Goal: Information Seeking & Learning: Learn about a topic

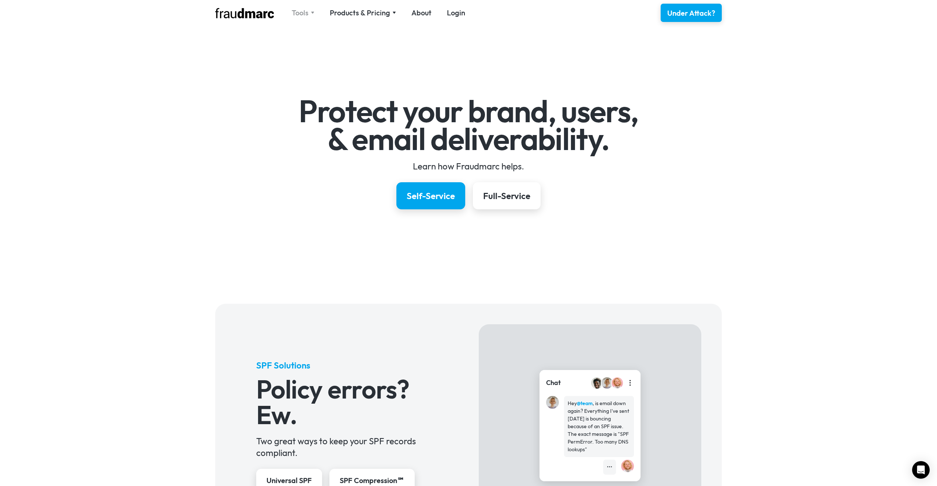
click at [304, 10] on div "Tools" at bounding box center [300, 13] width 17 height 10
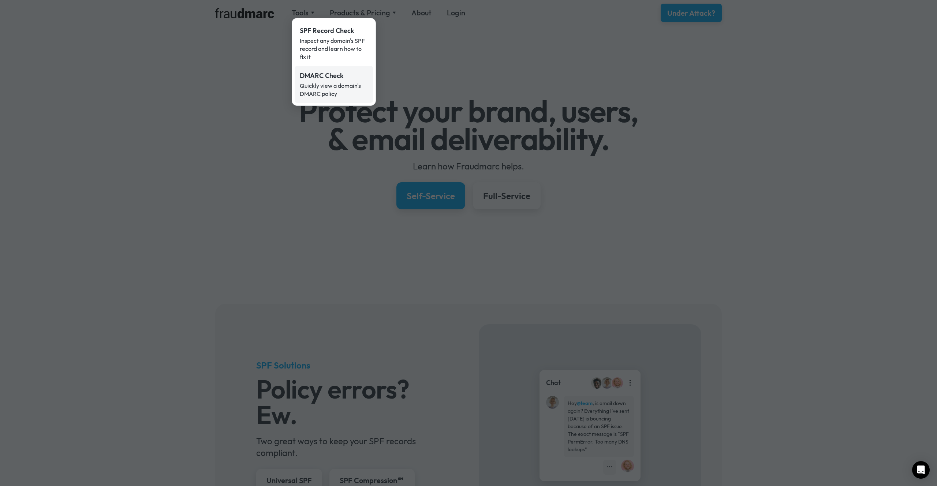
click at [324, 88] on div "Quickly view a domain's DMARC policy" at bounding box center [334, 90] width 68 height 16
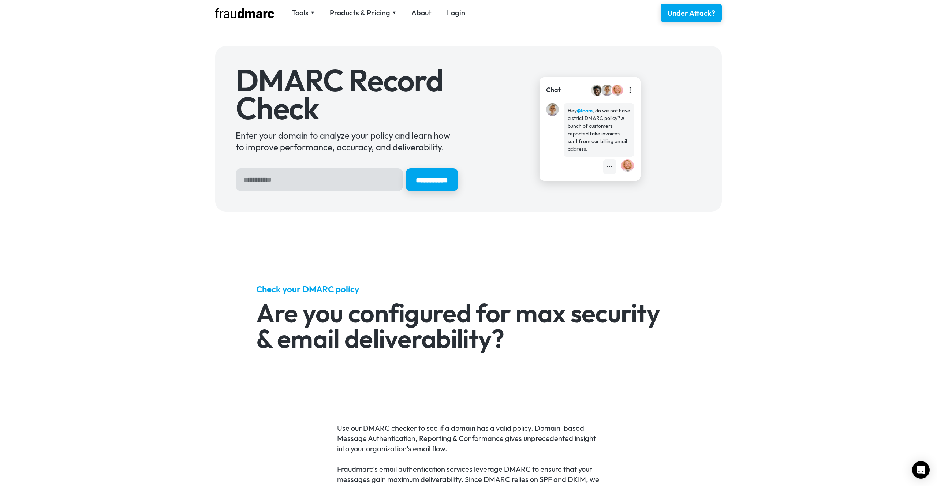
click at [318, 181] on input "Hero Sign Up Form" at bounding box center [319, 179] width 167 height 23
type input "*********"
click at [405, 168] on input "**********" at bounding box center [431, 179] width 53 height 23
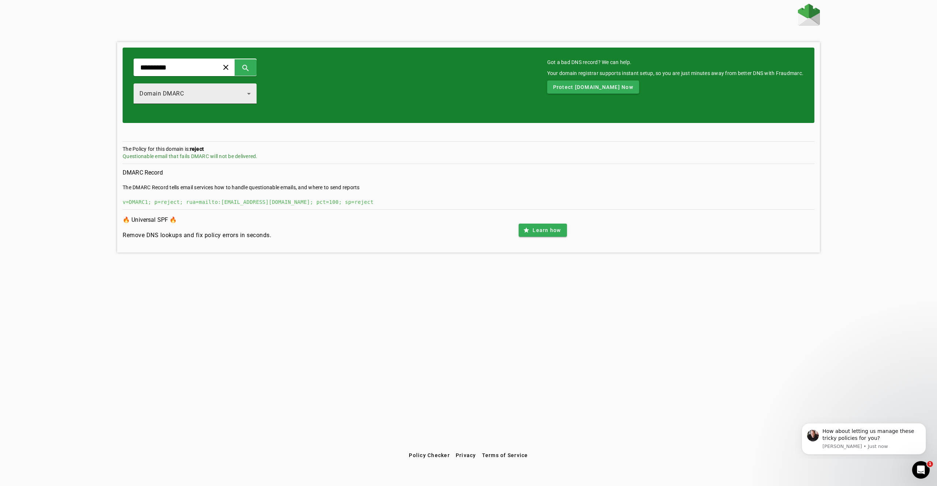
click at [246, 95] on div "Domain DMARC" at bounding box center [193, 93] width 108 height 9
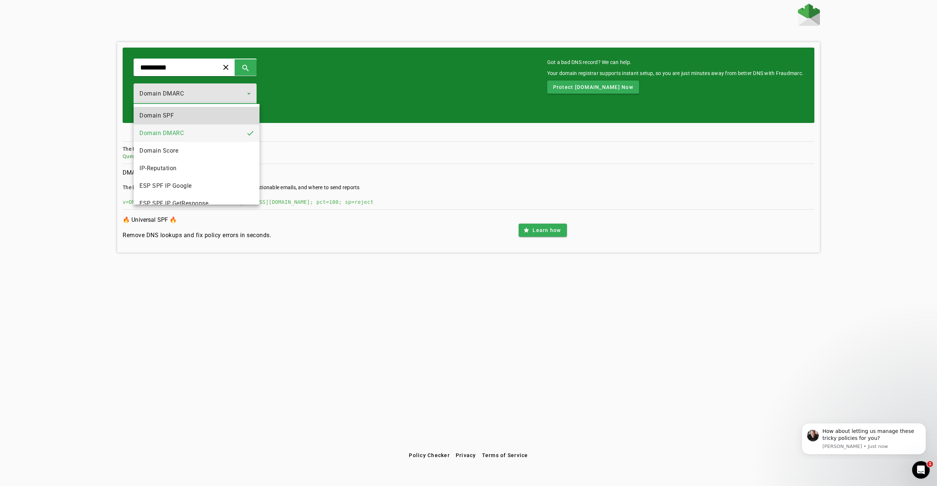
click at [183, 112] on mat-option "Domain SPF" at bounding box center [197, 116] width 126 height 18
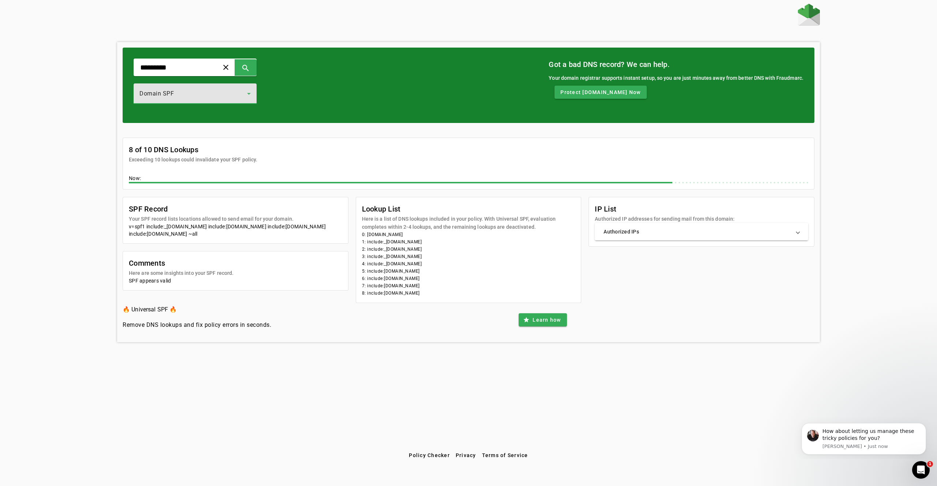
click at [795, 235] on span "Authorized IPs" at bounding box center [699, 231] width 193 height 7
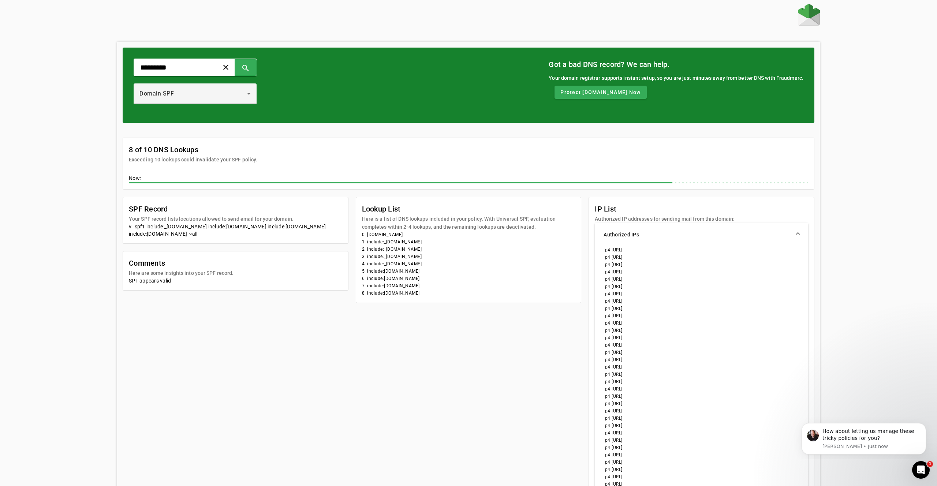
drag, startPoint x: 67, startPoint y: 120, endPoint x: 347, endPoint y: 396, distance: 393.4
click at [347, 396] on div "********* clear search Domain SPF Got a bad DNS record? We can help. Your domai…" at bounding box center [468, 374] width 937 height 740
click at [347, 396] on div "SPF Record Your SPF record lists locations allowed to send email for your domai…" at bounding box center [469, 451] width 692 height 508
drag, startPoint x: 53, startPoint y: 38, endPoint x: 345, endPoint y: 354, distance: 430.7
click at [345, 354] on div "********* clear search Domain SPF Got a bad DNS record? We can help. Your domai…" at bounding box center [468, 374] width 937 height 740
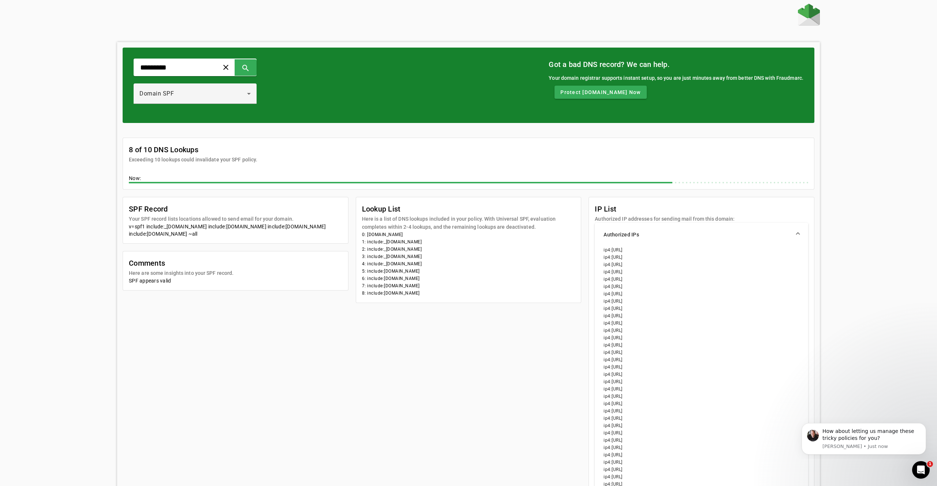
drag, startPoint x: 345, startPoint y: 354, endPoint x: 325, endPoint y: 344, distance: 22.1
click at [341, 352] on div "SPF Record Your SPF record lists locations allowed to send email for your domai…" at bounding box center [469, 451] width 692 height 508
drag, startPoint x: 431, startPoint y: 127, endPoint x: 382, endPoint y: 358, distance: 236.1
click at [382, 358] on div "8 of 10 DNS Lookups Exceeding 10 lookups could invalidate your SPF policy. Now:…" at bounding box center [469, 414] width 692 height 582
drag, startPoint x: 382, startPoint y: 358, endPoint x: 338, endPoint y: 345, distance: 46.3
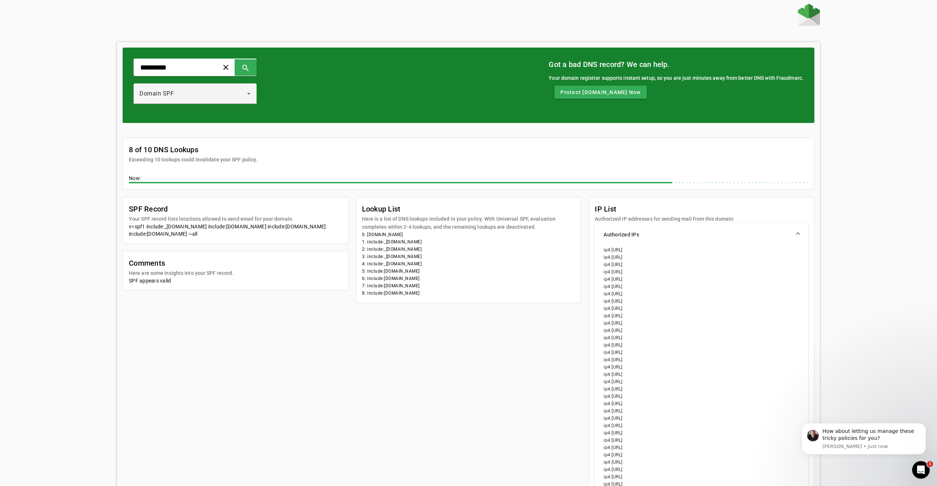
click at [371, 354] on div "SPF Record Your SPF record lists locations allowed to send email for your domai…" at bounding box center [469, 451] width 692 height 508
click at [181, 66] on input "*********" at bounding box center [173, 67] width 68 height 9
click at [236, 91] on div "Domain SPF" at bounding box center [193, 93] width 108 height 9
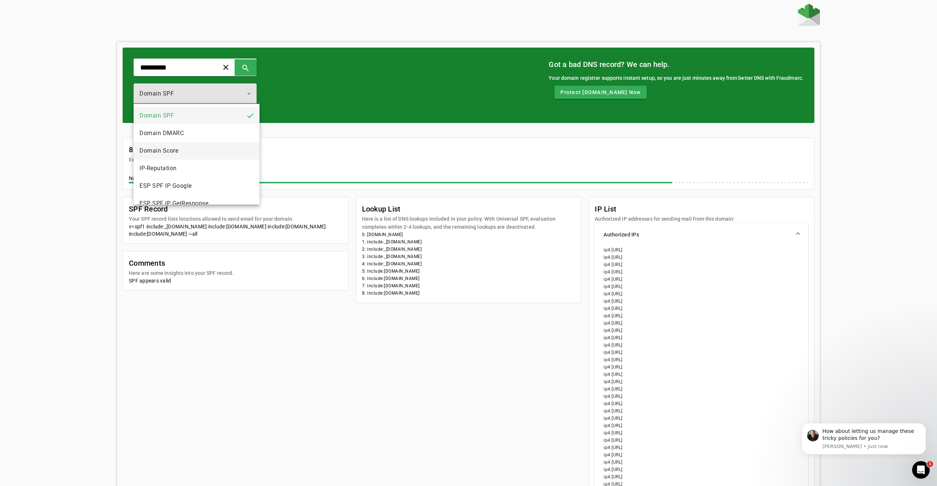
click at [196, 142] on mat-option "Domain Score" at bounding box center [197, 151] width 126 height 18
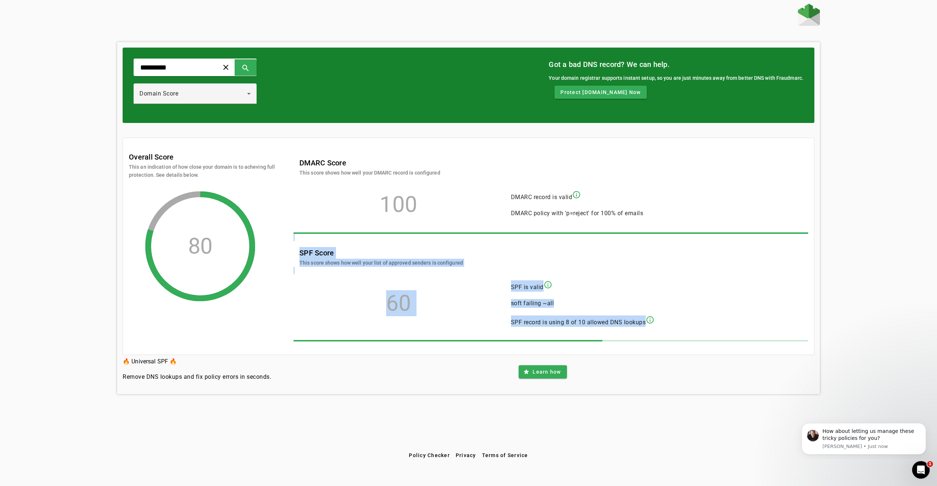
drag, startPoint x: 722, startPoint y: 317, endPoint x: 707, endPoint y: 233, distance: 85.4
click at [707, 233] on div "DMARC Score This score shows how well your DMARC record is configured 100 DMARC…" at bounding box center [551, 250] width 515 height 198
click at [707, 233] on span at bounding box center [551, 232] width 515 height 1
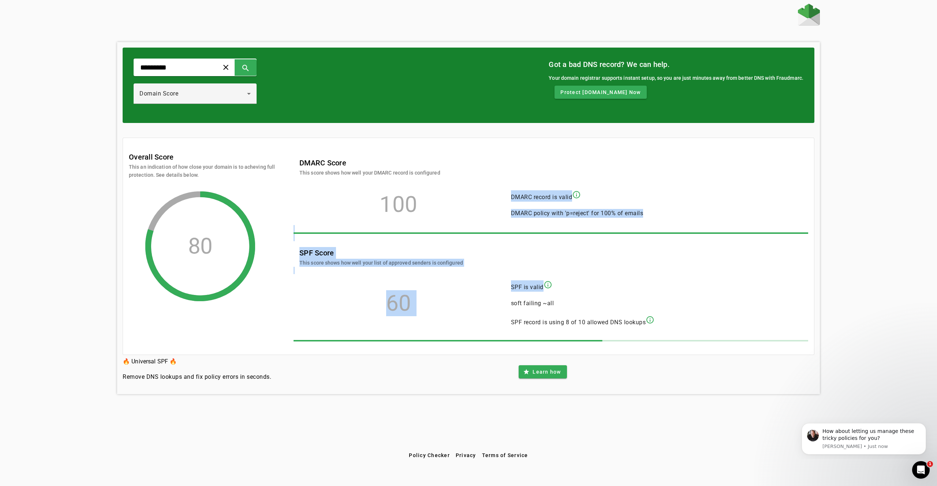
drag, startPoint x: 714, startPoint y: 185, endPoint x: 726, endPoint y: 283, distance: 99.2
click at [725, 283] on div "DMARC Score This score shows how well your DMARC record is configured 100 DMARC…" at bounding box center [551, 250] width 515 height 198
drag, startPoint x: 726, startPoint y: 283, endPoint x: 716, endPoint y: 282, distance: 9.6
click at [725, 283] on div "60 SPF is valid info_outline soft failing ~all SPF record is using 8 of 10 allo…" at bounding box center [547, 303] width 496 height 59
drag, startPoint x: 753, startPoint y: 329, endPoint x: 188, endPoint y: 223, distance: 575.1
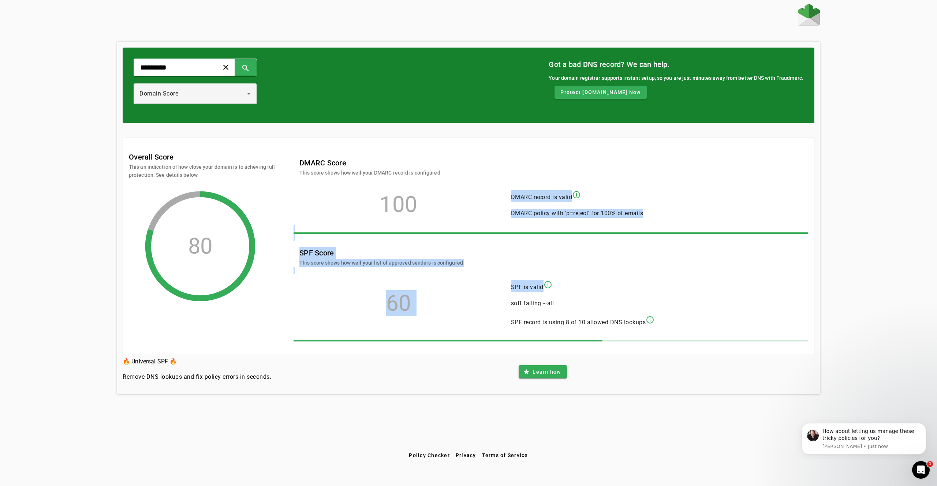
click at [188, 223] on div "Overall Score This an indication of how close your domain is to acheving full p…" at bounding box center [468, 250] width 679 height 198
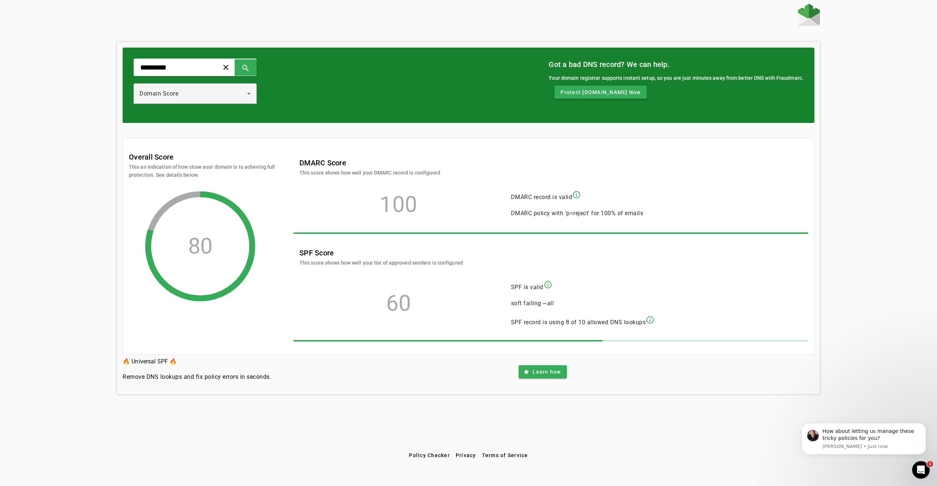
drag, startPoint x: 188, startPoint y: 223, endPoint x: 201, endPoint y: 219, distance: 13.9
click at [188, 223] on div "80" at bounding box center [200, 246] width 110 height 110
click at [313, 175] on mat-card-subtitle "This score shows how well your DMARC record is configured" at bounding box center [369, 173] width 141 height 8
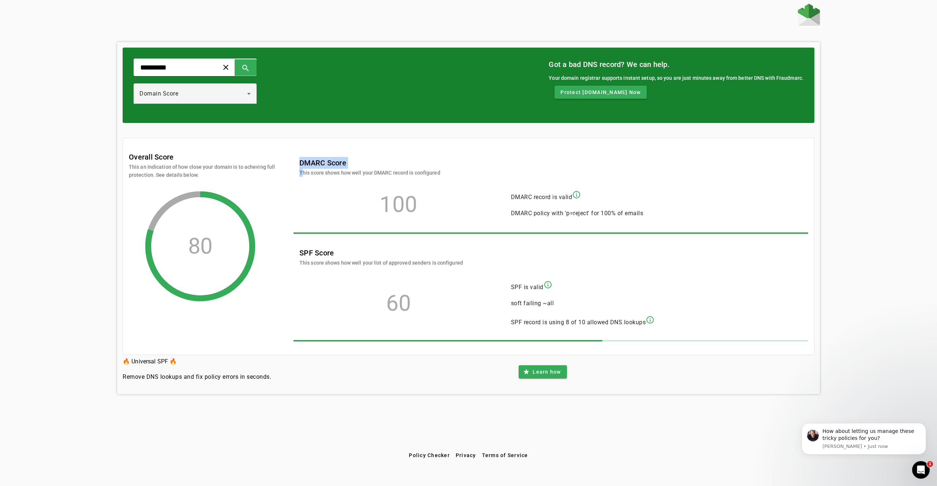
drag, startPoint x: 313, startPoint y: 175, endPoint x: 313, endPoint y: 155, distance: 19.8
click at [313, 175] on mat-card-subtitle "This score shows how well your DMARC record is configured" at bounding box center [369, 173] width 141 height 8
click at [313, 154] on mat-card-header "DMARC Score This score shows how well your DMARC record is configured" at bounding box center [547, 164] width 507 height 26
click at [207, 69] on input "*********" at bounding box center [173, 67] width 68 height 9
drag, startPoint x: 203, startPoint y: 109, endPoint x: 204, endPoint y: 97, distance: 12.1
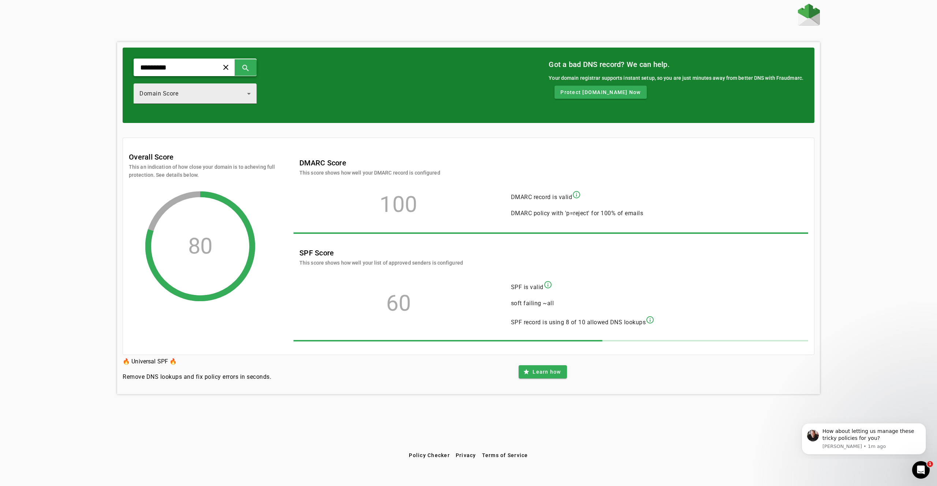
click at [203, 109] on div at bounding box center [195, 108] width 123 height 8
click at [204, 95] on div "Domain Score" at bounding box center [193, 93] width 108 height 9
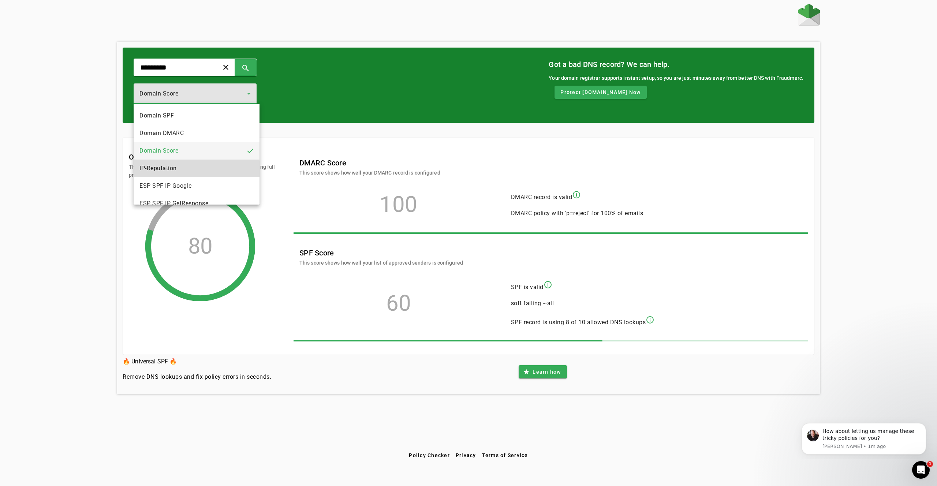
click at [162, 170] on span "IP-Reputation" at bounding box center [157, 168] width 37 height 9
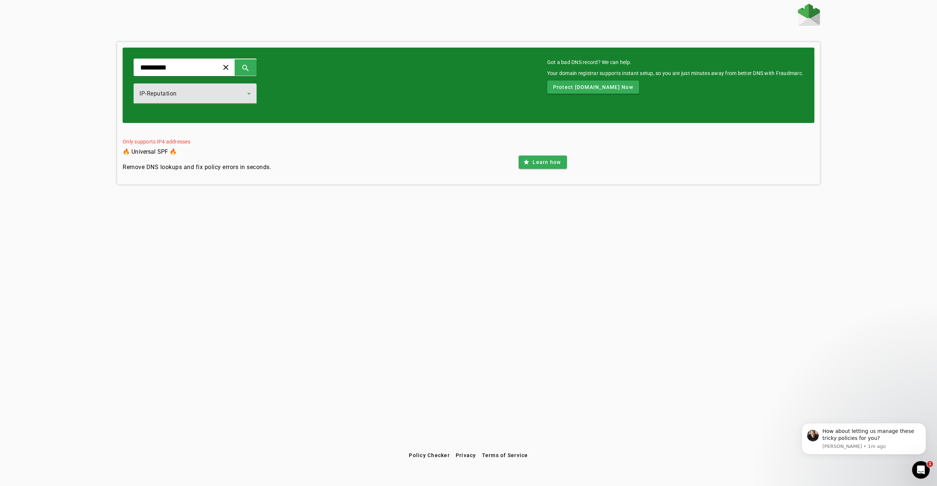
click at [175, 88] on div "IP-Reputation" at bounding box center [194, 93] width 111 height 20
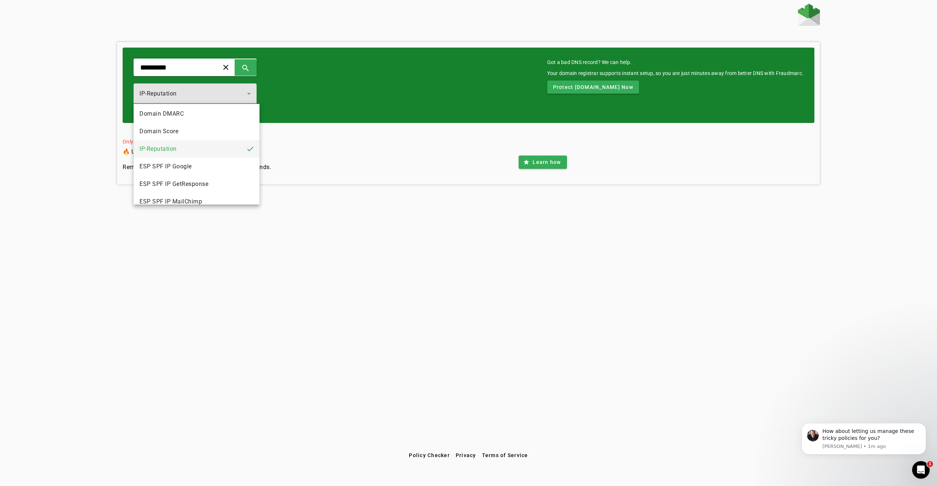
scroll to position [22, 0]
click at [214, 172] on mat-option "ESP SPF IP GetResponse" at bounding box center [197, 181] width 126 height 18
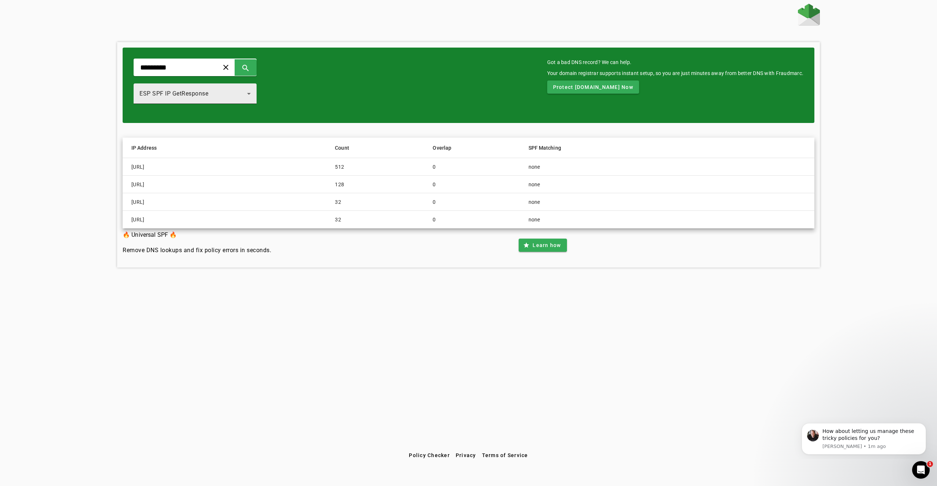
click at [195, 89] on div "ESP SPF IP GetResponse" at bounding box center [193, 93] width 108 height 9
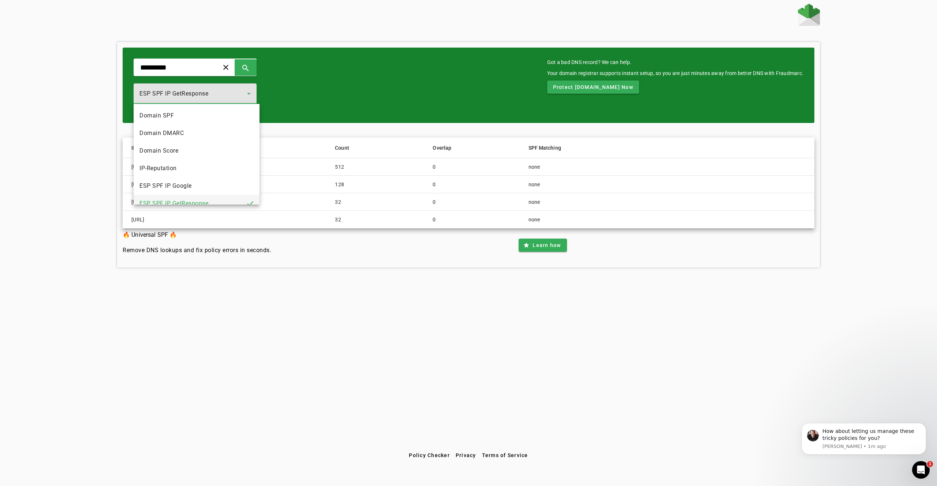
scroll to position [8, 0]
click at [178, 178] on span "ESP SPF IP Google" at bounding box center [165, 178] width 52 height 9
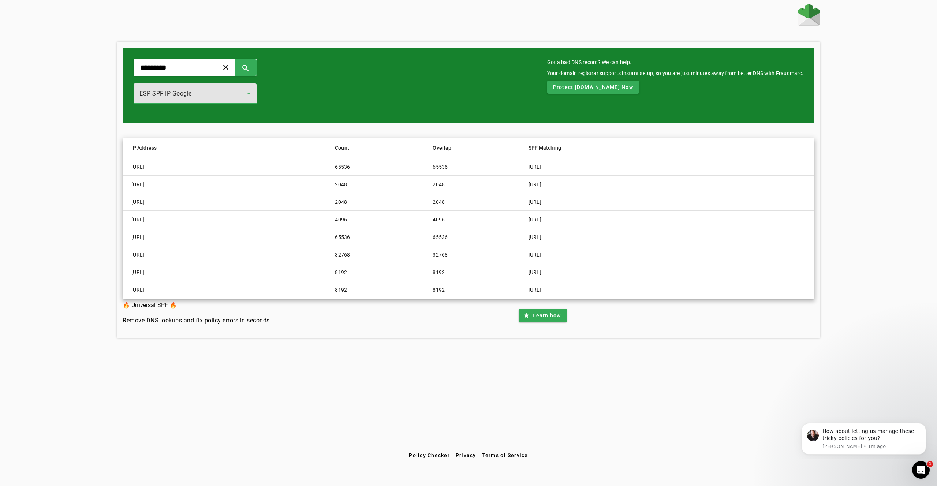
click at [183, 86] on div "ESP SPF IP Google" at bounding box center [194, 93] width 111 height 20
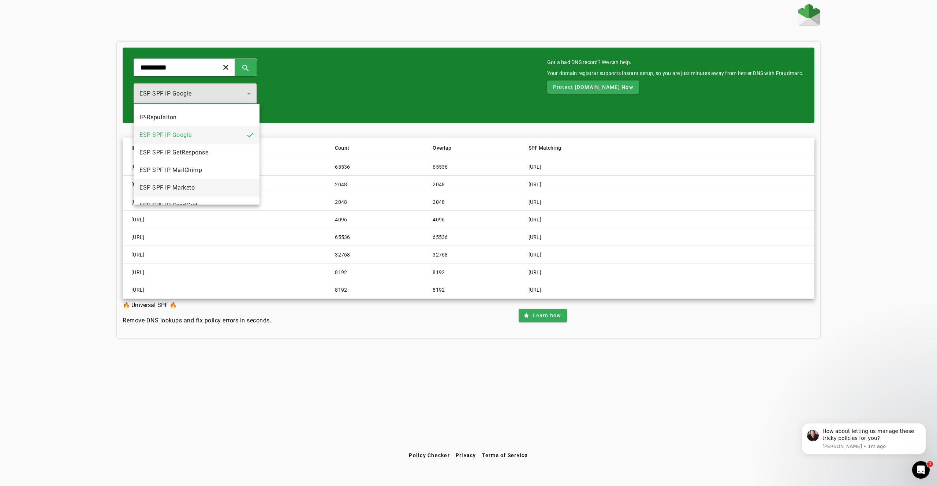
scroll to position [60, 0]
click at [191, 170] on mat-option "ESP SPF IP Marketo" at bounding box center [197, 178] width 126 height 18
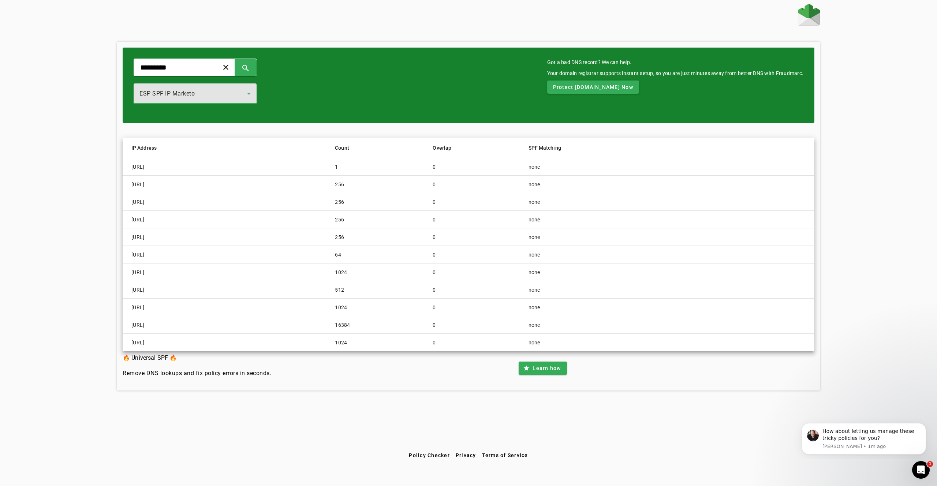
click at [179, 95] on span "ESP SPF IP Marketo" at bounding box center [166, 93] width 55 height 7
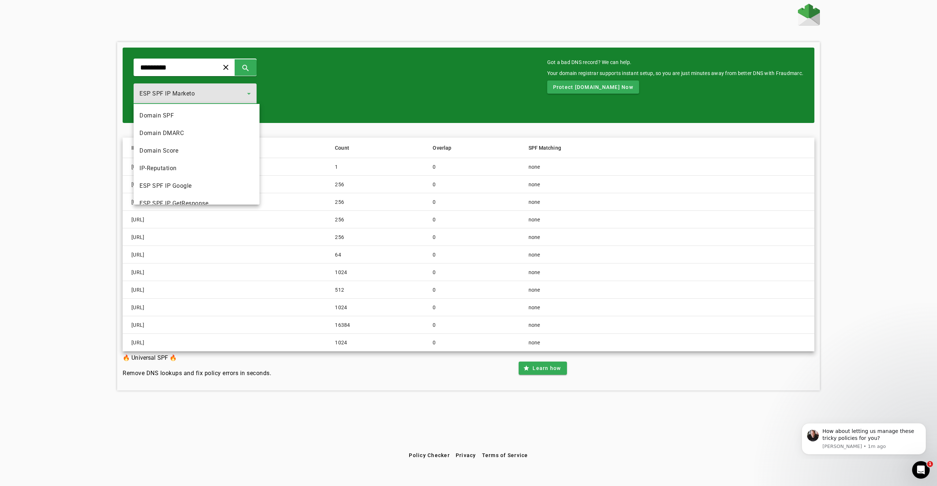
scroll to position [43, 0]
click at [203, 171] on mat-option "ESP SPF IP MailChimp" at bounding box center [197, 178] width 126 height 18
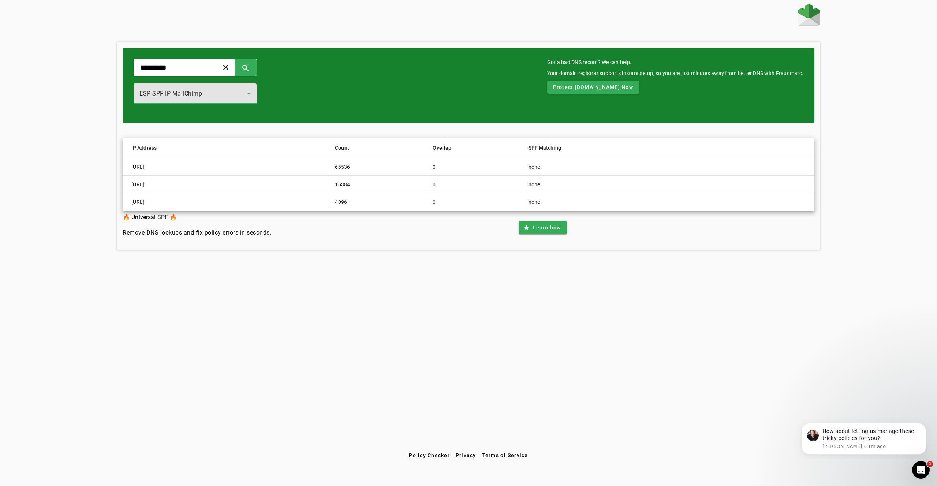
click at [149, 93] on span "ESP SPF IP MailChimp" at bounding box center [170, 93] width 63 height 7
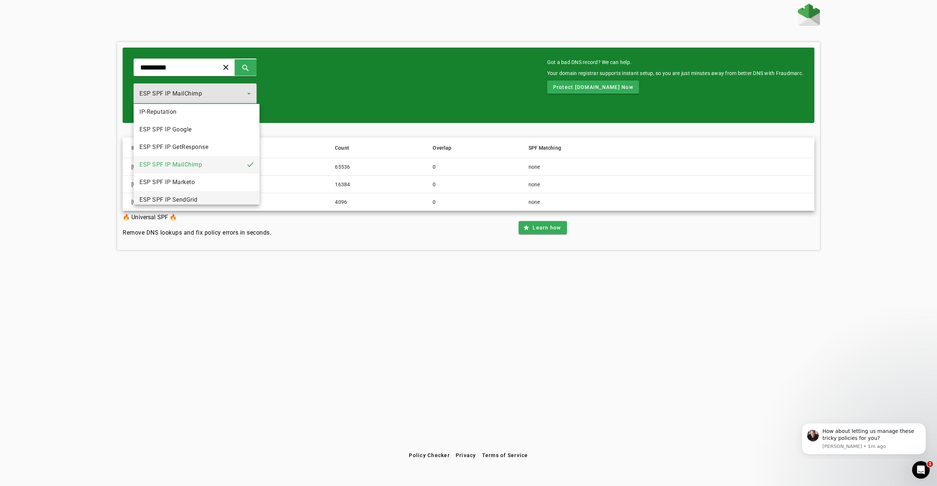
scroll to position [81, 0]
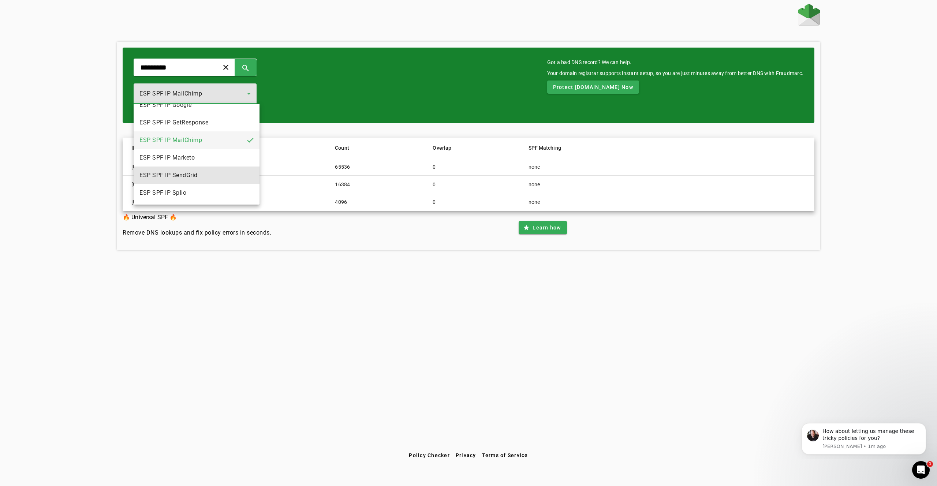
click at [213, 175] on mat-option "ESP SPF IP SendGrid" at bounding box center [197, 176] width 126 height 18
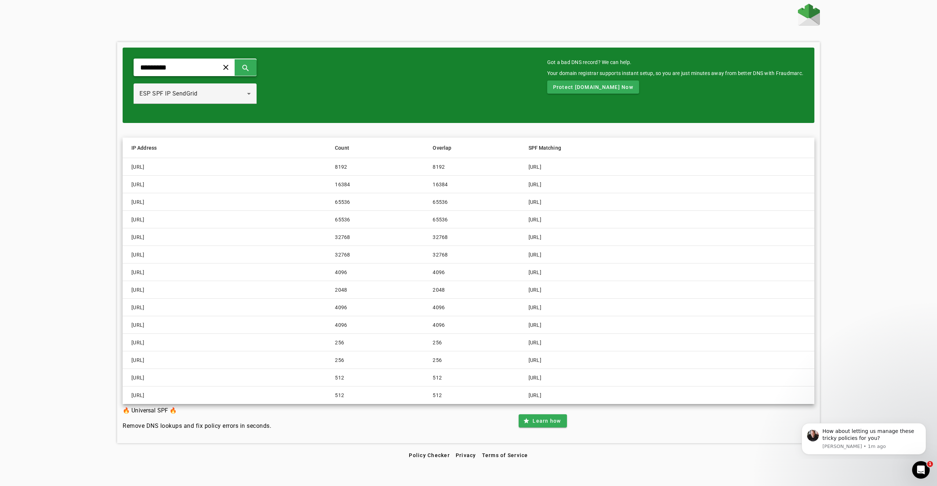
click at [183, 61] on div "********* clear search" at bounding box center [195, 68] width 123 height 18
click at [183, 65] on input "*********" at bounding box center [173, 67] width 68 height 9
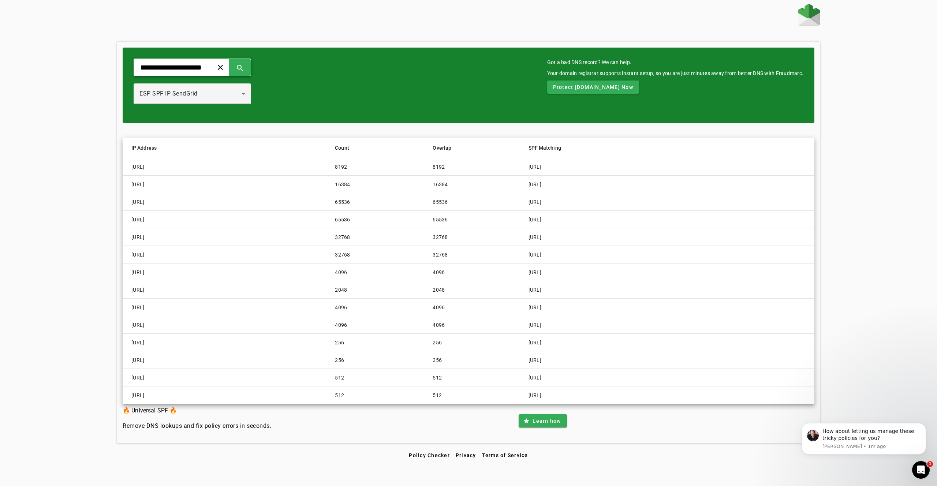
type input "**********"
click at [242, 98] on div "ESP SPF IP SendGrid" at bounding box center [190, 93] width 102 height 9
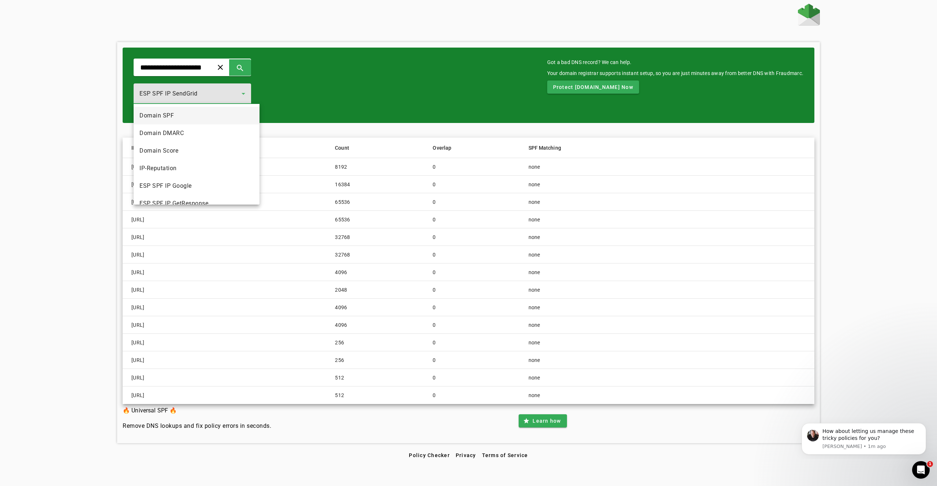
click at [162, 120] on mat-option "Domain SPF" at bounding box center [197, 116] width 126 height 18
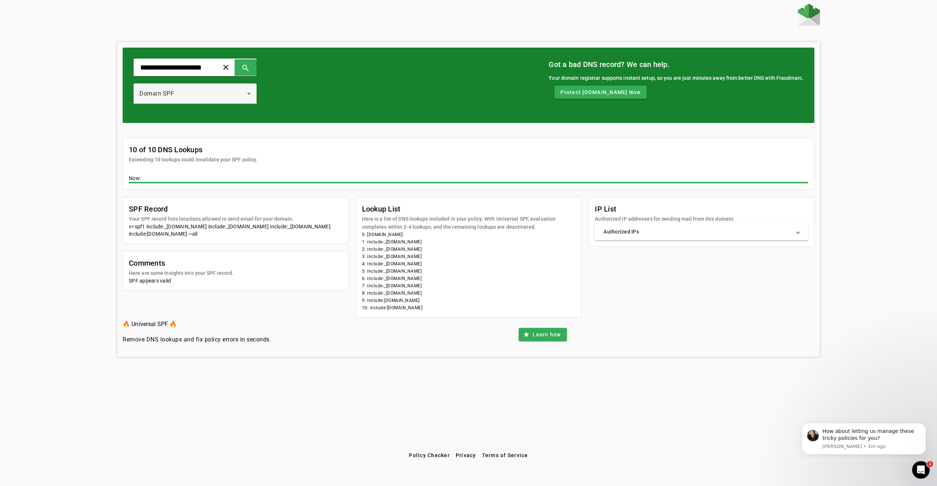
drag, startPoint x: 514, startPoint y: 211, endPoint x: 506, endPoint y: 292, distance: 81.3
click at [506, 292] on mat-card "Lookup List Here is a list of DNS lookups included in your policy. With Univers…" at bounding box center [469, 257] width 226 height 121
click at [506, 292] on li "8: include:_[DOMAIN_NAME]" at bounding box center [468, 292] width 213 height 7
drag, startPoint x: 543, startPoint y: 245, endPoint x: 529, endPoint y: 280, distance: 37.6
click at [529, 280] on mat-card-content "0: [DOMAIN_NAME] 1: include:_[DOMAIN_NAME] 2: include:_[DOMAIN_NAME] 3: include…" at bounding box center [468, 274] width 225 height 86
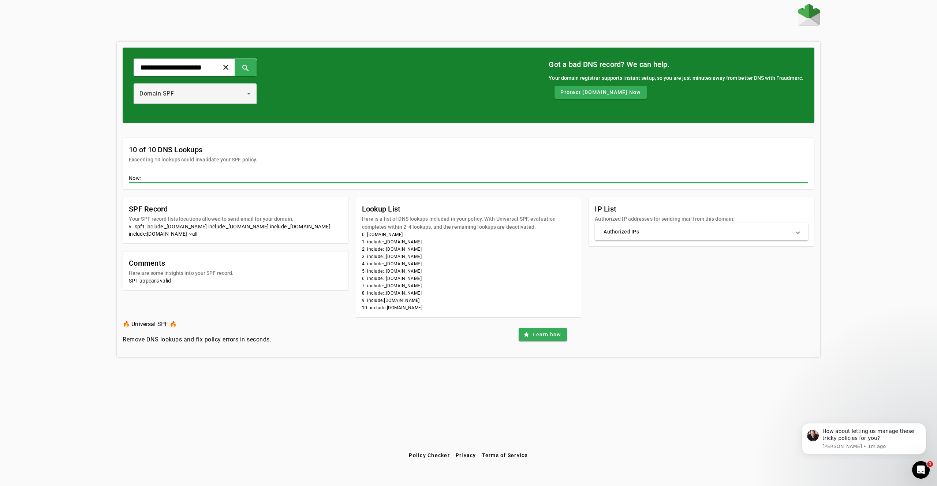
drag, startPoint x: 529, startPoint y: 280, endPoint x: 349, endPoint y: 233, distance: 185.7
click at [529, 280] on li "6: include:_[DOMAIN_NAME]" at bounding box center [468, 278] width 213 height 7
click at [643, 221] on mat-card-subtitle "Authorized IP addresses for sending mail from this domain:" at bounding box center [665, 219] width 140 height 8
drag, startPoint x: 763, startPoint y: 330, endPoint x: 843, endPoint y: 335, distance: 80.0
click at [763, 330] on div "🔥 Universal SPF 🔥 Remove DNS lookups and fix policy errors in seconds. star Lea…" at bounding box center [469, 335] width 692 height 34
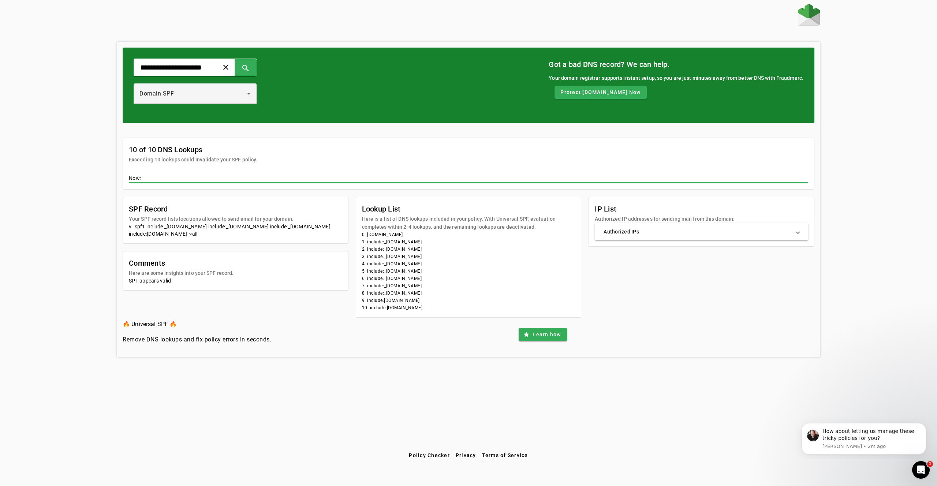
drag, startPoint x: 843, startPoint y: 335, endPoint x: 139, endPoint y: 262, distance: 707.6
click at [139, 262] on div "**********" at bounding box center [468, 226] width 937 height 445
click at [92, 253] on div "**********" at bounding box center [468, 226] width 937 height 445
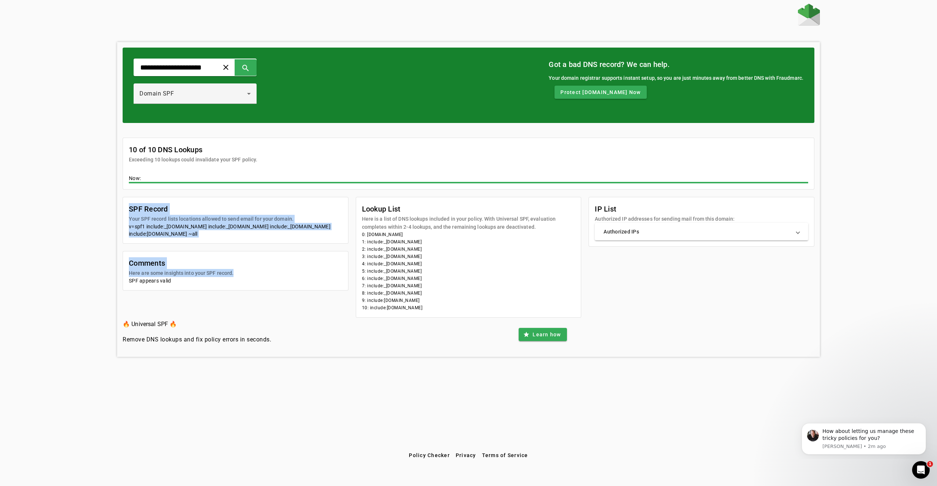
drag, startPoint x: 311, startPoint y: 199, endPoint x: 314, endPoint y: 274, distance: 75.8
click at [314, 274] on div "SPF Record Your SPF record lists locations allowed to send email for your domai…" at bounding box center [236, 244] width 226 height 94
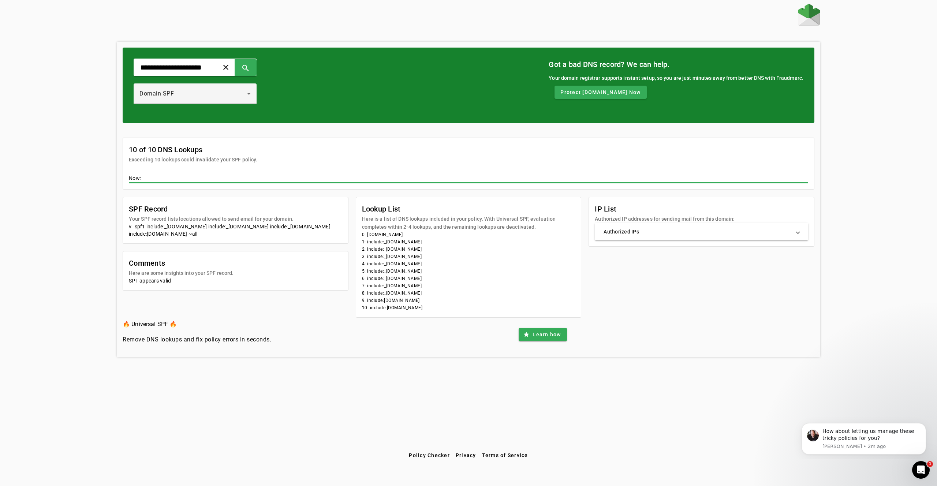
drag, startPoint x: 314, startPoint y: 274, endPoint x: 322, endPoint y: 275, distance: 7.7
click at [314, 274] on mat-card-header "Comments Here are some insights into your SPF record." at bounding box center [235, 264] width 225 height 26
click at [143, 272] on mat-card-subtitle "Here are some insights into your SPF record." at bounding box center [181, 273] width 105 height 8
drag, startPoint x: 143, startPoint y: 272, endPoint x: 176, endPoint y: 266, distance: 33.3
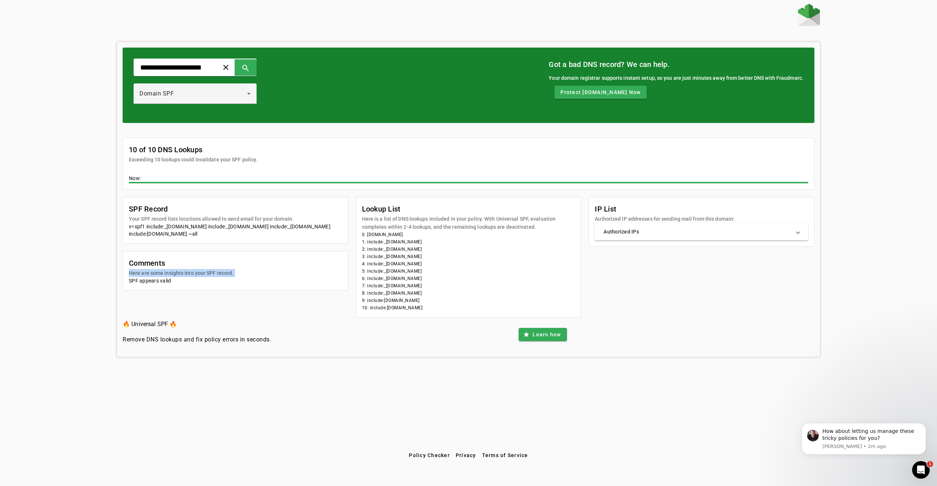
click at [144, 272] on mat-card-subtitle "Here are some insights into your SPF record." at bounding box center [181, 273] width 105 height 8
click at [237, 261] on mat-card-header "Comments Here are some insights into your SPF record." at bounding box center [235, 264] width 225 height 26
click at [792, 236] on mat-expansion-panel-header "Authorized IPs" at bounding box center [701, 232] width 213 height 18
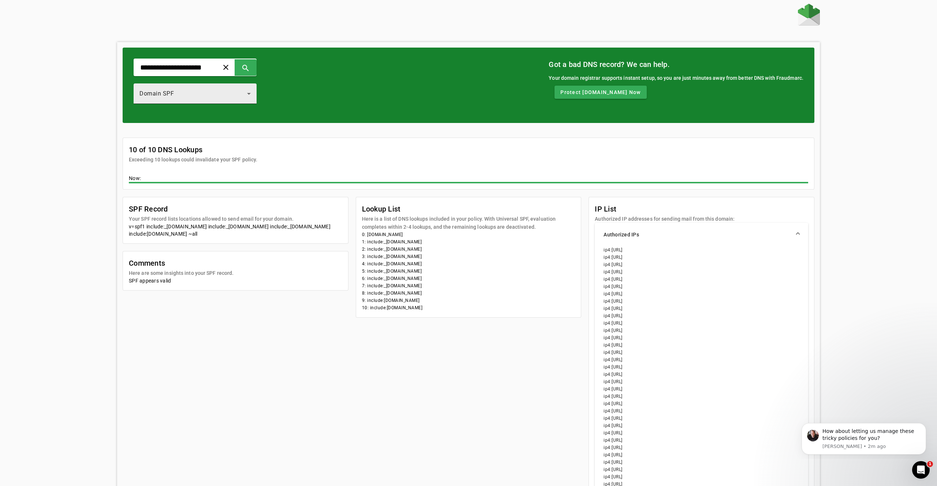
click at [249, 90] on icon at bounding box center [248, 93] width 9 height 9
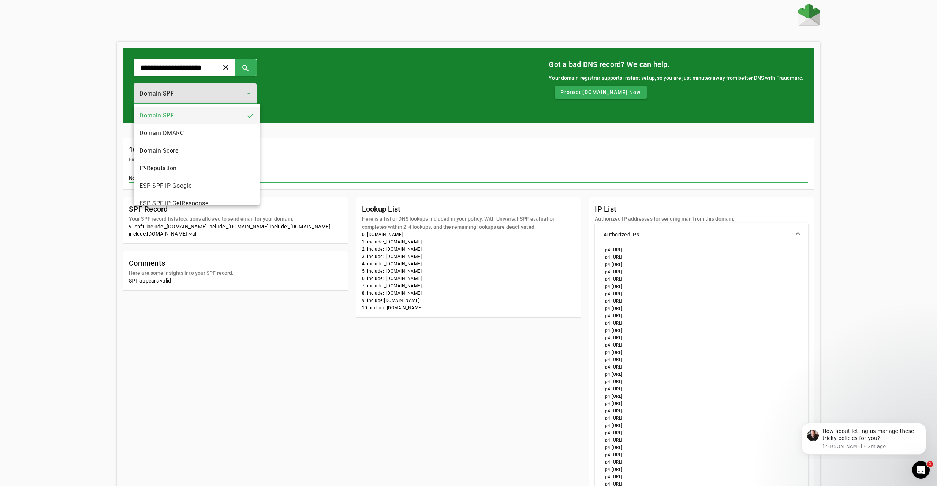
click at [182, 128] on mat-option "Domain DMARC" at bounding box center [197, 133] width 126 height 18
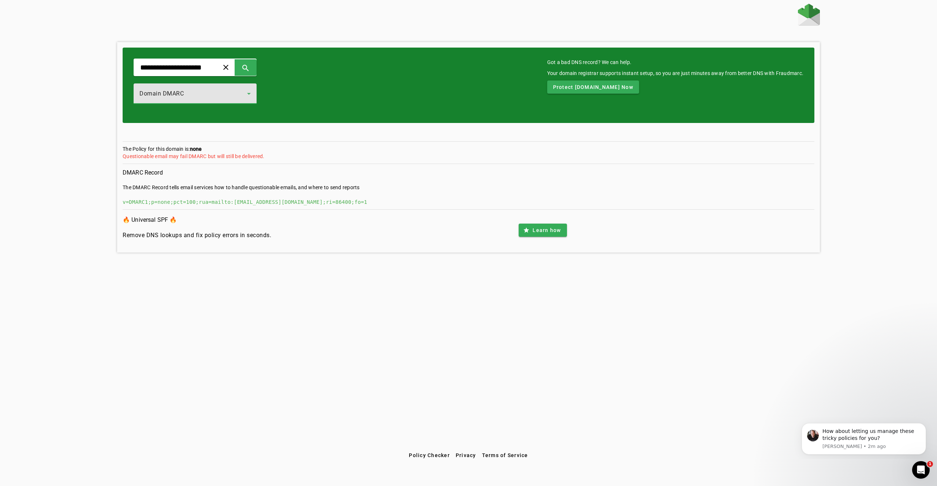
drag, startPoint x: 359, startPoint y: 157, endPoint x: 380, endPoint y: 153, distance: 22.0
click at [362, 157] on div "Questionable email may fail DMARC but will still be delivered." at bounding box center [469, 156] width 692 height 7
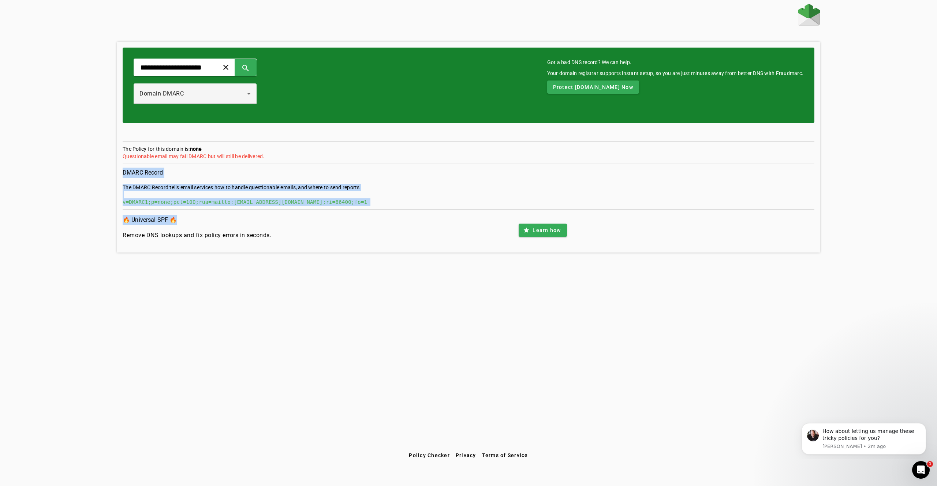
drag, startPoint x: 380, startPoint y: 156, endPoint x: 351, endPoint y: 226, distance: 75.6
click at [351, 226] on div "**********" at bounding box center [468, 147] width 703 height 210
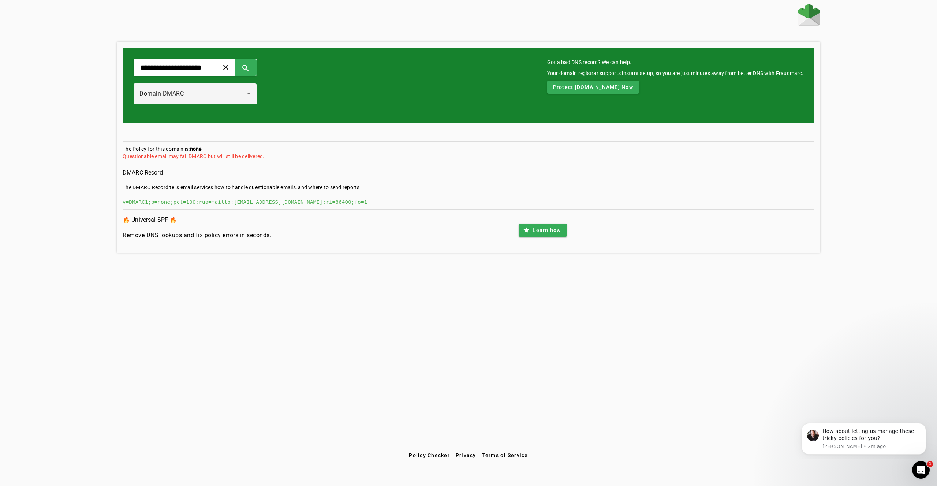
drag, startPoint x: 351, startPoint y: 226, endPoint x: 460, endPoint y: 252, distance: 112.4
click at [351, 226] on div "🔥 Universal SPF 🔥 Remove DNS lookups and fix policy errors in seconds. star Lea…" at bounding box center [469, 230] width 692 height 34
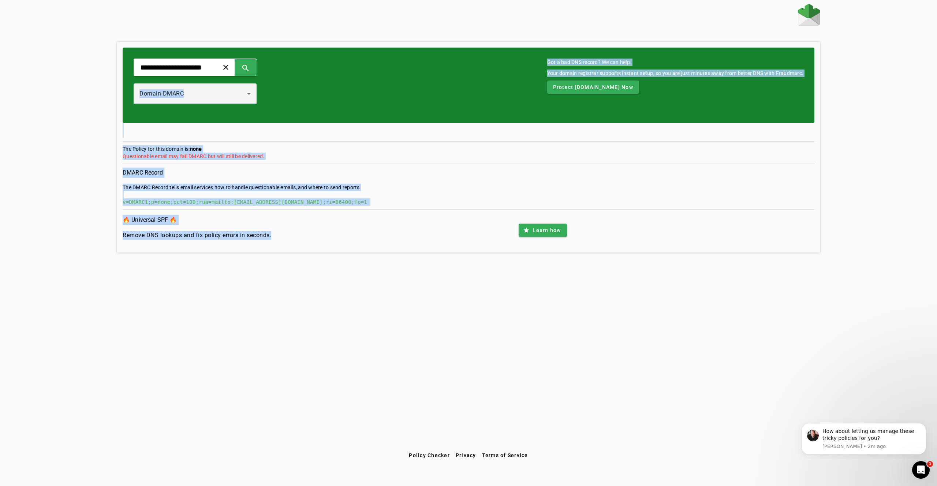
drag, startPoint x: 50, startPoint y: 97, endPoint x: 373, endPoint y: 248, distance: 356.4
click at [373, 248] on div "**********" at bounding box center [468, 226] width 937 height 445
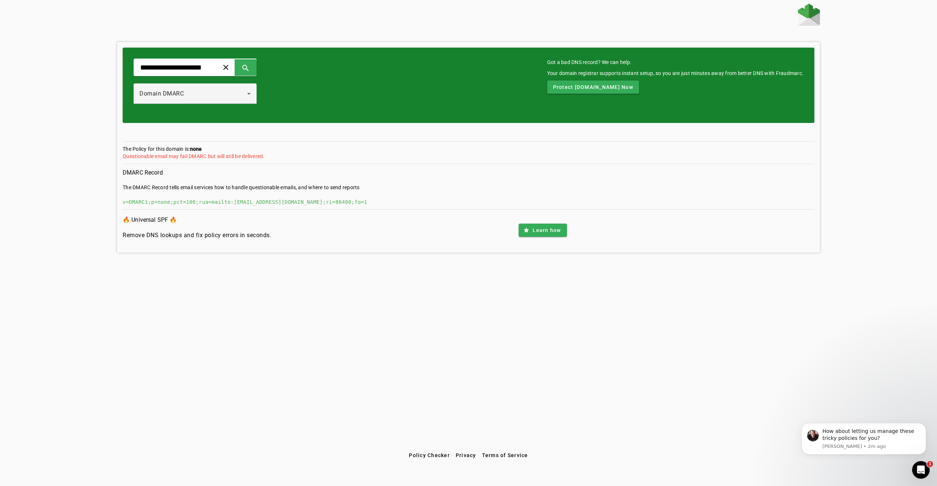
drag, startPoint x: 373, startPoint y: 248, endPoint x: 336, endPoint y: 225, distance: 43.8
click at [371, 247] on div "**********" at bounding box center [468, 147] width 703 height 210
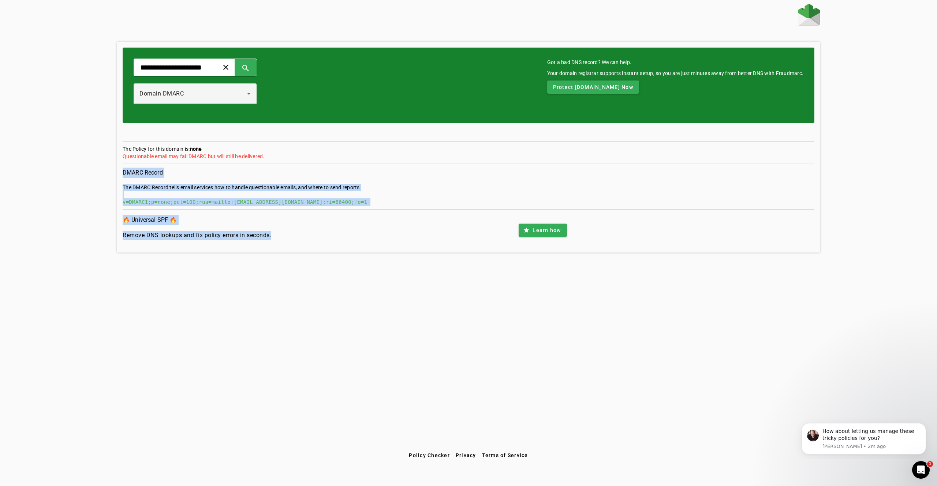
drag, startPoint x: 382, startPoint y: 245, endPoint x: 398, endPoint y: 160, distance: 86.8
click at [398, 160] on div "**********" at bounding box center [468, 147] width 703 height 210
click at [398, 160] on section "The Policy for this domain is: none Questionable email may fail DMARC but will …" at bounding box center [469, 154] width 692 height 19
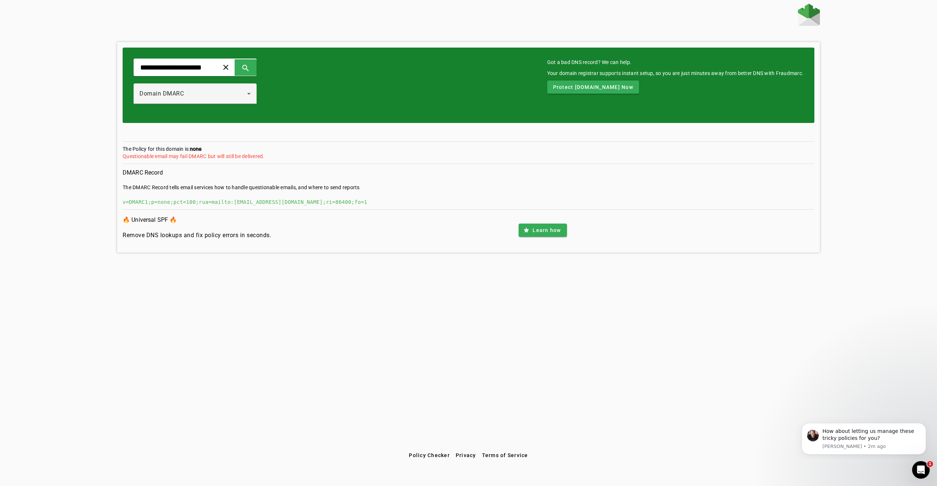
drag, startPoint x: 392, startPoint y: 156, endPoint x: 378, endPoint y: 242, distance: 86.8
click at [378, 242] on div "**********" at bounding box center [468, 147] width 703 height 210
drag, startPoint x: 378, startPoint y: 242, endPoint x: 384, endPoint y: 242, distance: 5.5
click at [378, 242] on div "🔥 Universal SPF 🔥 Remove DNS lookups and fix policy errors in seconds. star Lea…" at bounding box center [469, 230] width 692 height 34
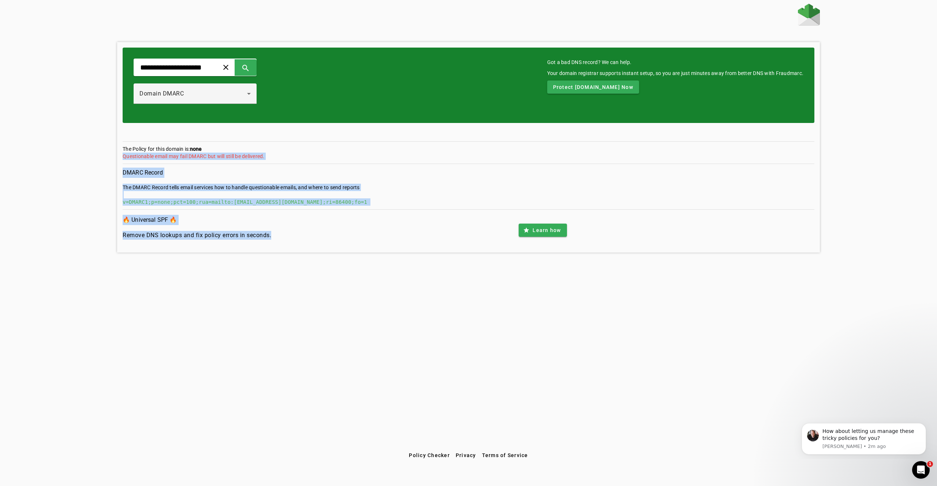
drag, startPoint x: 434, startPoint y: 149, endPoint x: 377, endPoint y: 235, distance: 102.9
click at [377, 235] on div "**********" at bounding box center [468, 147] width 703 height 210
click at [377, 235] on div "🔥 Universal SPF 🔥 Remove DNS lookups and fix policy errors in seconds. star Lea…" at bounding box center [469, 230] width 692 height 34
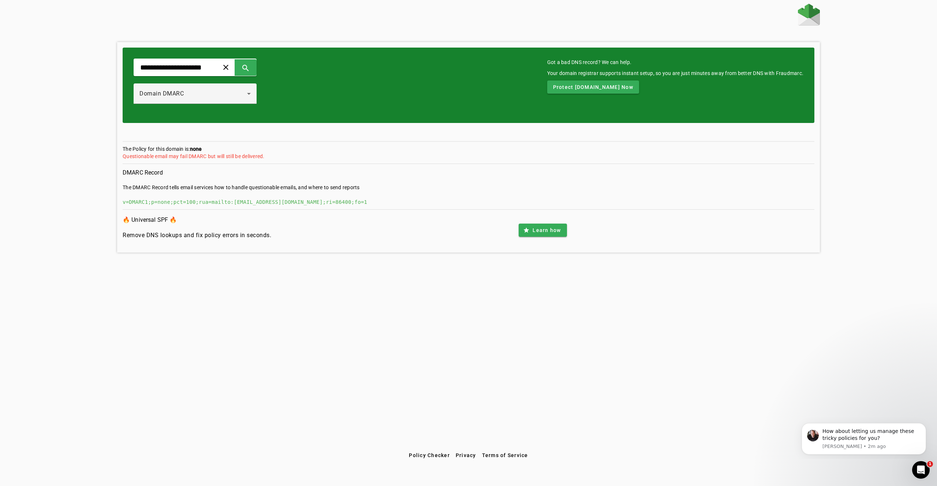
click at [138, 199] on div "v=DMARC1;p=none;pct=100;rua=mailto:[EMAIL_ADDRESS][DOMAIN_NAME];ri=86400;fo=1" at bounding box center [469, 201] width 692 height 7
drag, startPoint x: 357, startPoint y: 191, endPoint x: 433, endPoint y: 162, distance: 81.0
click at [357, 191] on div "The DMARC Record tells email services how to handle questionable emails, and wh…" at bounding box center [469, 187] width 692 height 7
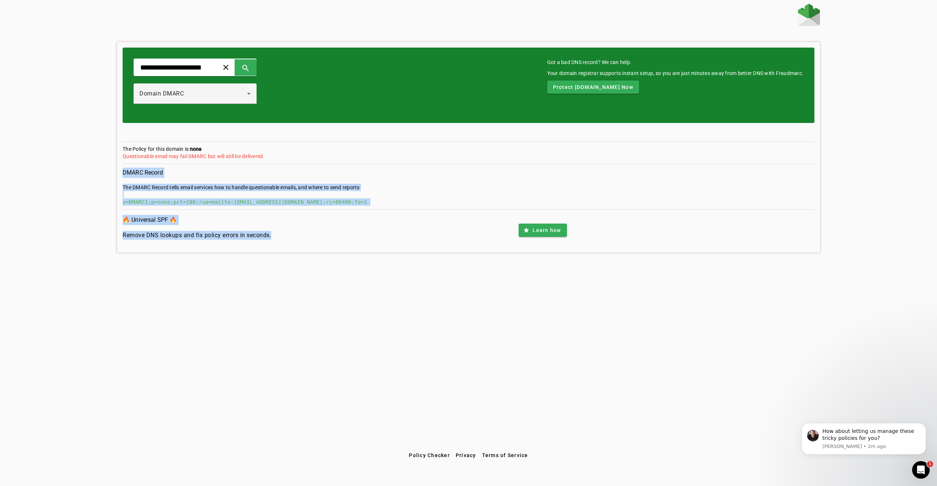
drag, startPoint x: 437, startPoint y: 160, endPoint x: 381, endPoint y: 239, distance: 96.4
click at [381, 239] on div "**********" at bounding box center [468, 147] width 703 height 210
drag, startPoint x: 381, startPoint y: 239, endPoint x: 339, endPoint y: 240, distance: 42.5
click at [381, 239] on div "🔥 Universal SPF 🔥 Remove DNS lookups and fix policy errors in seconds. star Lea…" at bounding box center [469, 230] width 692 height 34
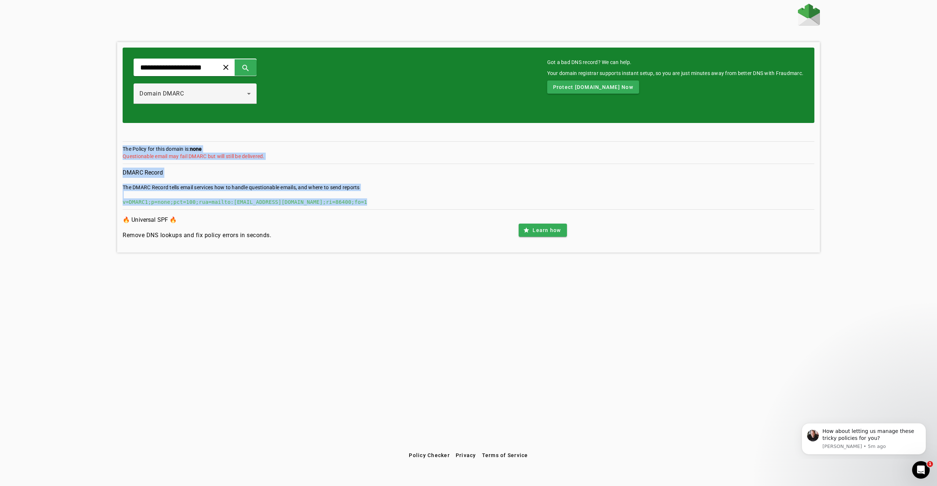
drag, startPoint x: 402, startPoint y: 203, endPoint x: 130, endPoint y: 201, distance: 271.6
click at [159, 212] on div "The Policy for this domain is: none Questionable email may fail DMARC but will …" at bounding box center [469, 168] width 692 height 90
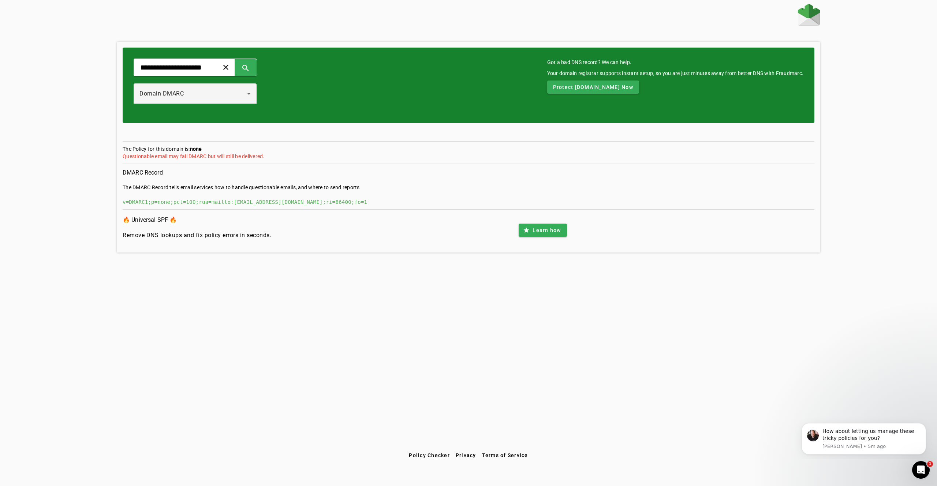
click at [91, 188] on div "**********" at bounding box center [468, 226] width 937 height 445
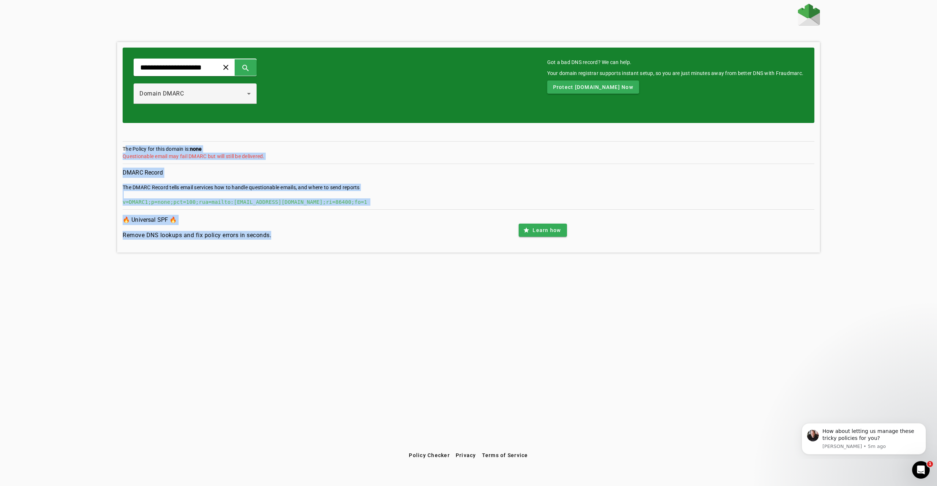
drag, startPoint x: 175, startPoint y: 245, endPoint x: 205, endPoint y: 269, distance: 38.8
click at [205, 269] on div "**********" at bounding box center [468, 226] width 937 height 445
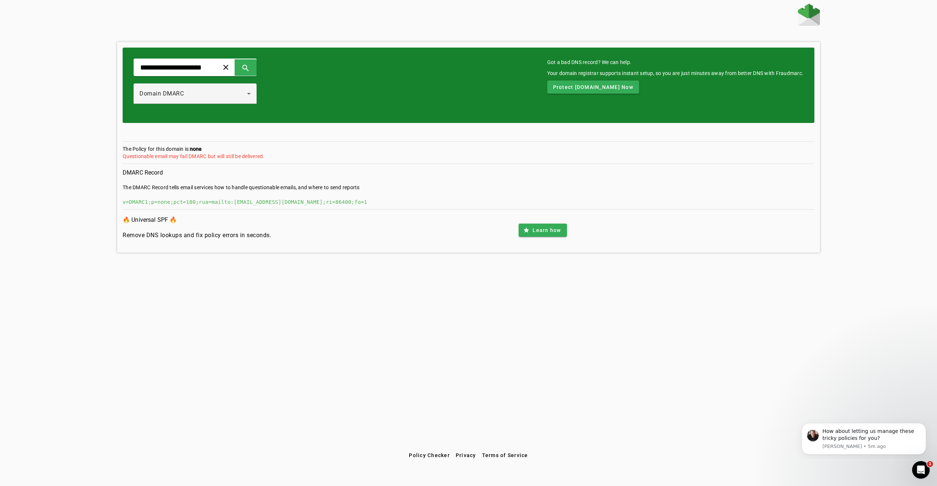
drag, startPoint x: 205, startPoint y: 269, endPoint x: 256, endPoint y: 269, distance: 51.6
click at [206, 269] on div "**********" at bounding box center [468, 226] width 937 height 445
drag, startPoint x: 485, startPoint y: 167, endPoint x: 427, endPoint y: 251, distance: 101.5
click at [427, 251] on div "**********" at bounding box center [468, 147] width 703 height 210
drag, startPoint x: 427, startPoint y: 251, endPoint x: 264, endPoint y: 235, distance: 164.0
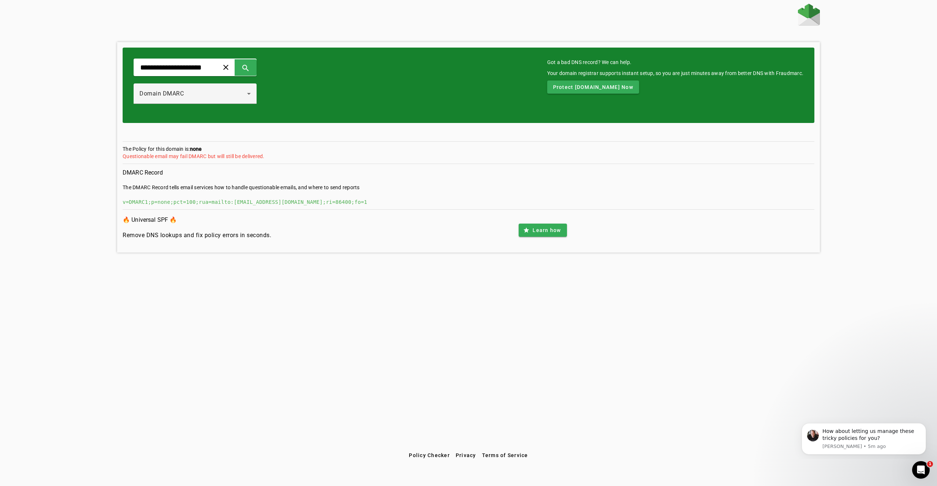
click at [423, 250] on div "**********" at bounding box center [468, 147] width 703 height 210
click at [216, 200] on div "v=DMARC1;p=none;pct=100;rua=mailto:[EMAIL_ADDRESS][DOMAIN_NAME];ri=86400;fo=1" at bounding box center [469, 201] width 692 height 7
drag, startPoint x: 359, startPoint y: 212, endPoint x: 371, endPoint y: 237, distance: 27.8
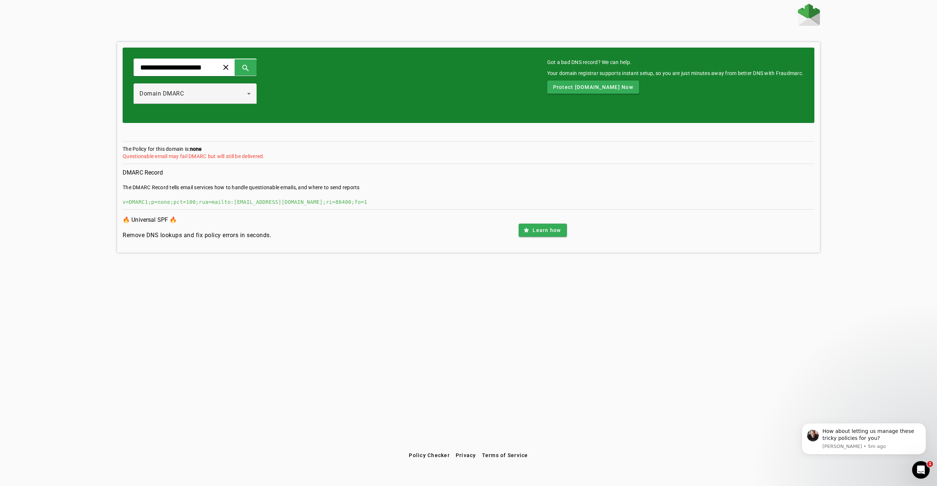
click at [360, 213] on div "The Policy for this domain is: none Questionable email may fail DMARC but will …" at bounding box center [469, 168] width 692 height 90
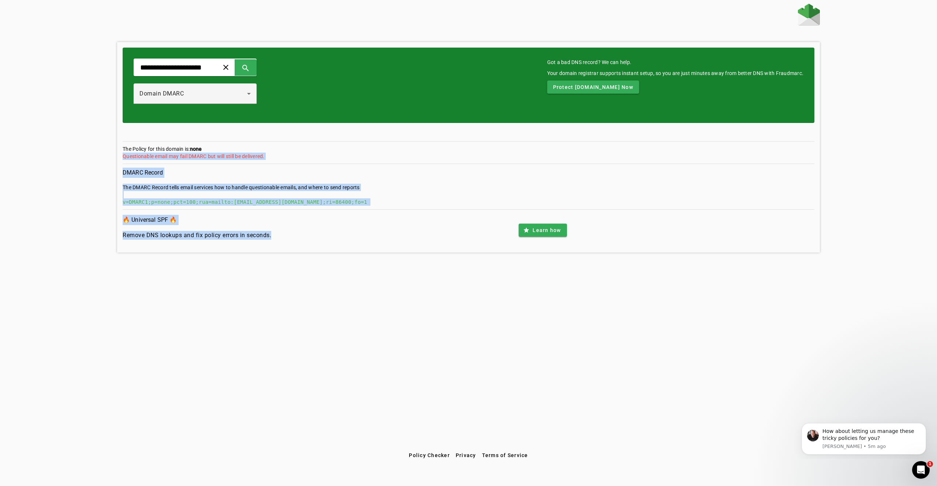
drag, startPoint x: 371, startPoint y: 237, endPoint x: 402, endPoint y: 165, distance: 78.2
click at [402, 165] on div "**********" at bounding box center [468, 147] width 703 height 210
click at [402, 165] on app-dmarc-tool "The Policy for this domain is: none Questionable email may fail DMARC but will …" at bounding box center [469, 175] width 692 height 68
drag, startPoint x: 402, startPoint y: 165, endPoint x: 391, endPoint y: 223, distance: 58.8
click at [391, 223] on div "**********" at bounding box center [468, 147] width 703 height 210
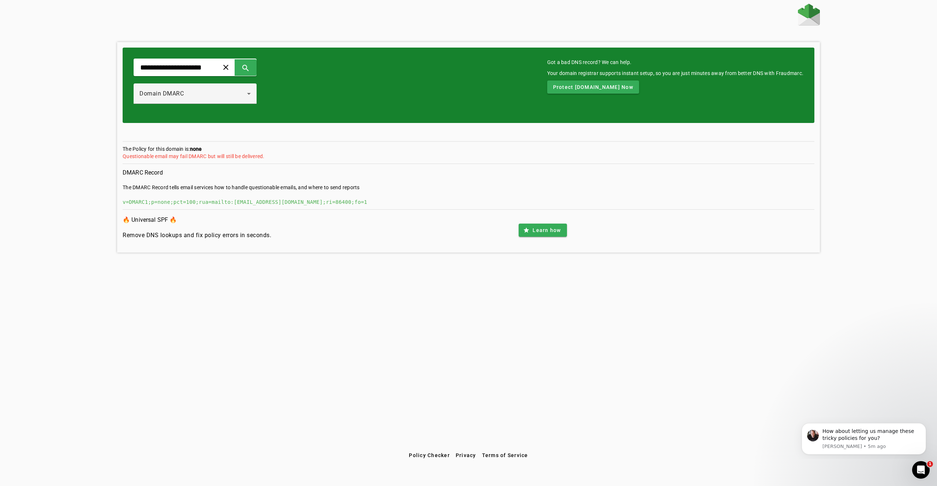
drag, startPoint x: 391, startPoint y: 223, endPoint x: 473, endPoint y: 244, distance: 84.6
click at [389, 223] on div "🔥 Universal SPF 🔥 Remove DNS lookups and fix policy errors in seconds. star Lea…" at bounding box center [469, 230] width 692 height 34
drag, startPoint x: 665, startPoint y: 217, endPoint x: 636, endPoint y: 275, distance: 64.5
click at [636, 275] on div "**********" at bounding box center [468, 226] width 937 height 445
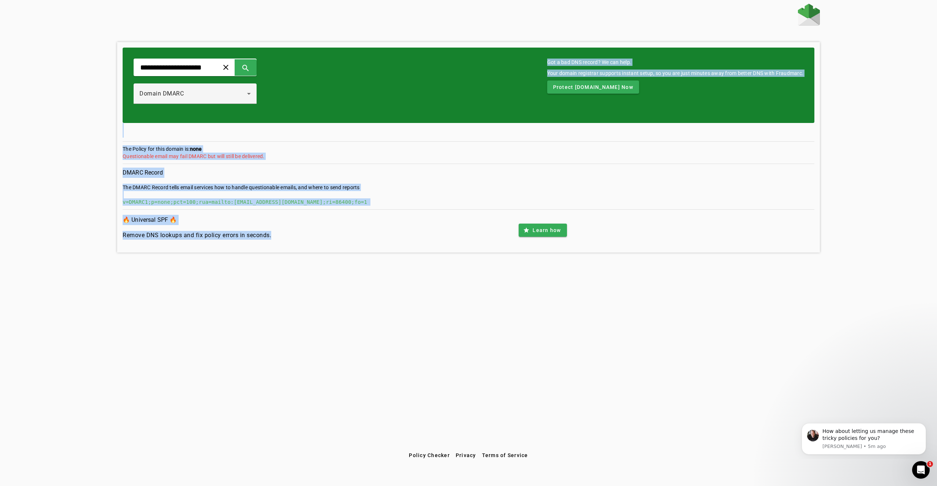
drag, startPoint x: 798, startPoint y: 276, endPoint x: 19, endPoint y: 122, distance: 794.2
click at [15, 121] on div "**********" at bounding box center [468, 226] width 937 height 445
drag, startPoint x: 47, startPoint y: 131, endPoint x: 71, endPoint y: 76, distance: 59.5
click at [47, 130] on div "**********" at bounding box center [468, 226] width 937 height 445
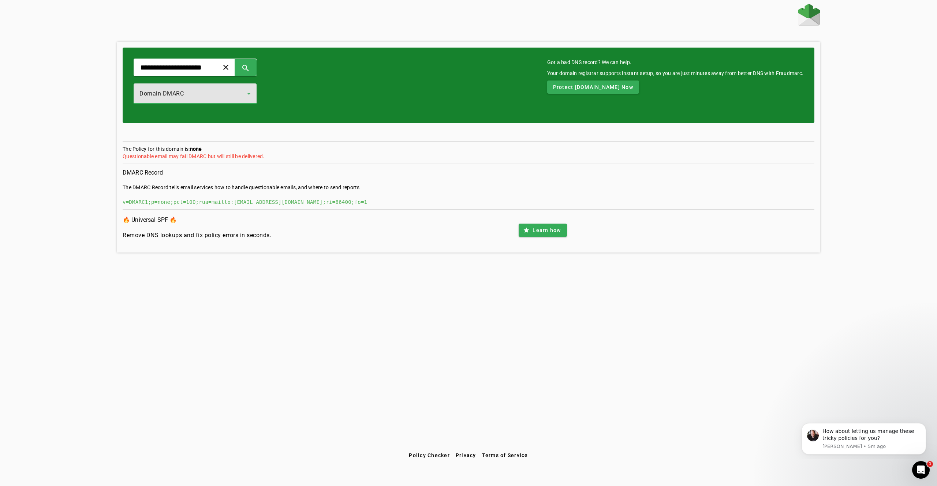
click at [165, 97] on div "Domain DMARC" at bounding box center [193, 93] width 108 height 9
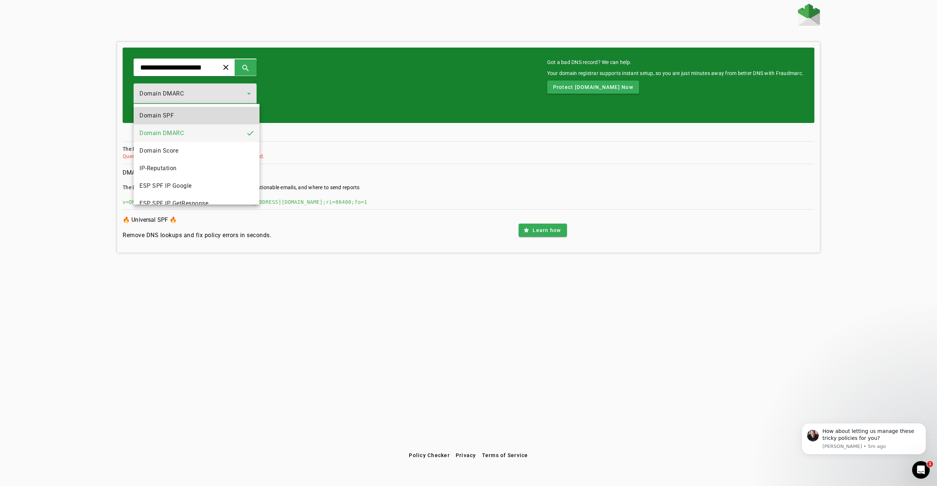
click at [195, 122] on mat-option "Domain SPF" at bounding box center [197, 116] width 126 height 18
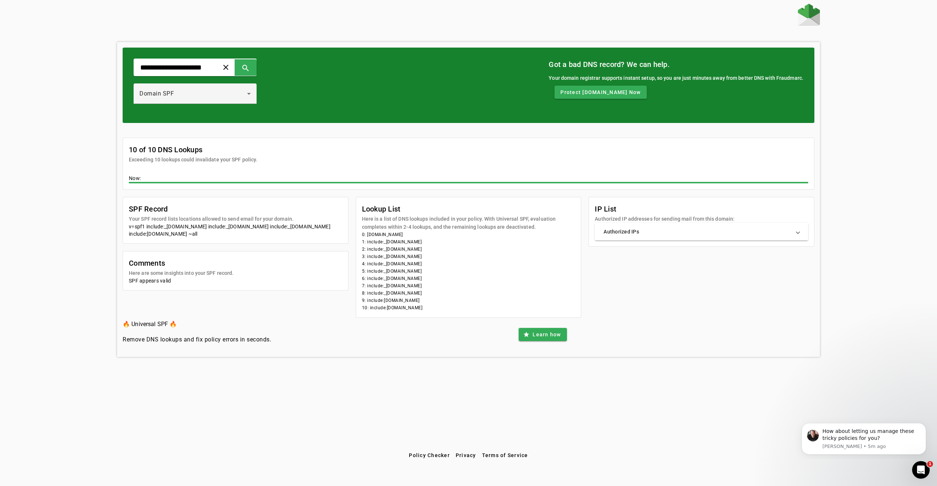
click at [675, 232] on mat-panel-title "Authorized IPs" at bounding box center [696, 231] width 187 height 7
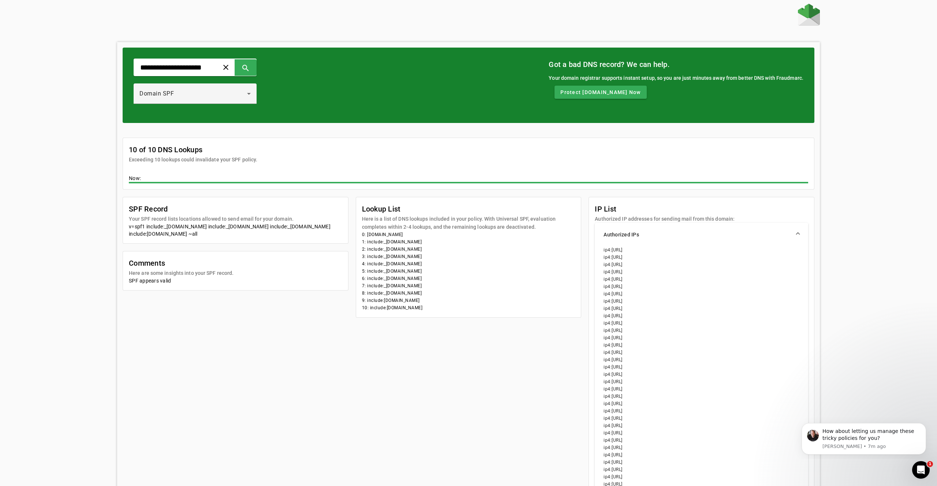
click at [853, 311] on div "**********" at bounding box center [468, 312] width 937 height 616
click at [412, 358] on div "SPF Record Your SPF record lists locations allowed to send email for your domai…" at bounding box center [469, 389] width 692 height 384
click at [164, 63] on input "**********" at bounding box center [173, 67] width 68 height 9
click at [165, 63] on input "**********" at bounding box center [173, 67] width 68 height 9
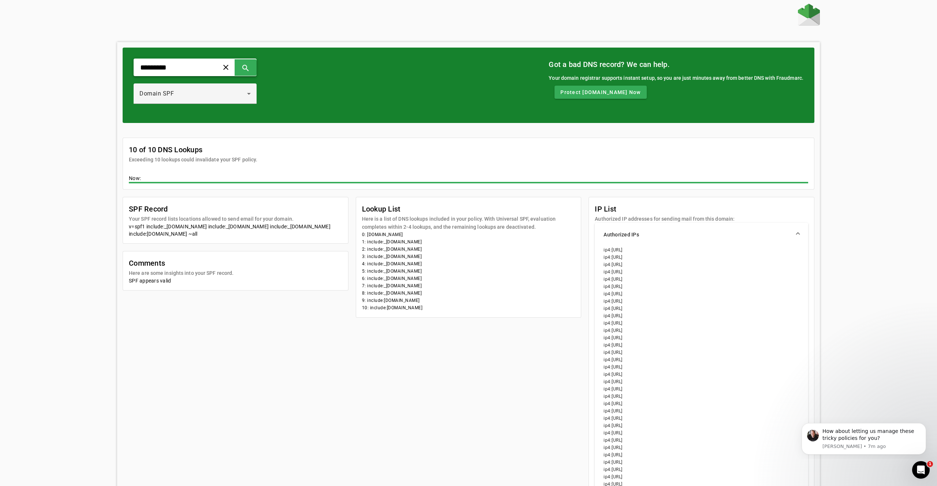
type input "*********"
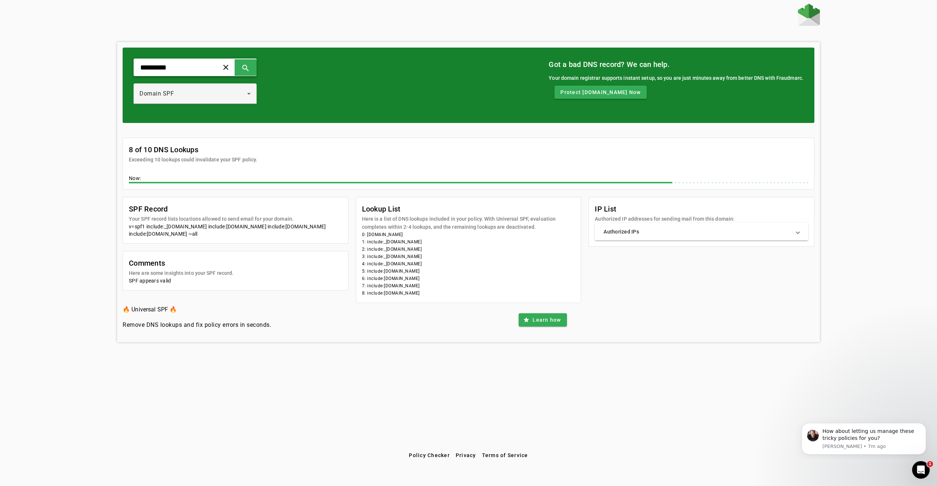
drag, startPoint x: 777, startPoint y: 234, endPoint x: 794, endPoint y: 231, distance: 16.7
click at [777, 234] on mat-panel-title "Authorized IPs" at bounding box center [696, 231] width 187 height 7
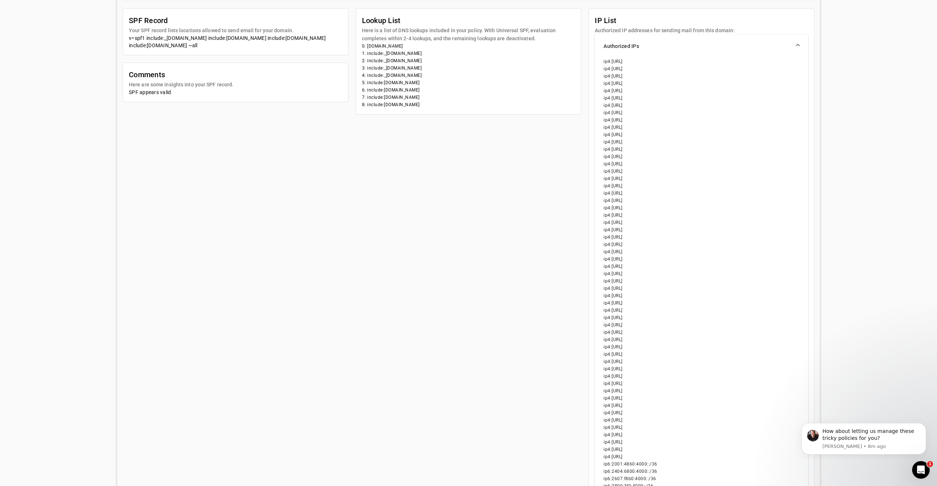
scroll to position [273, 0]
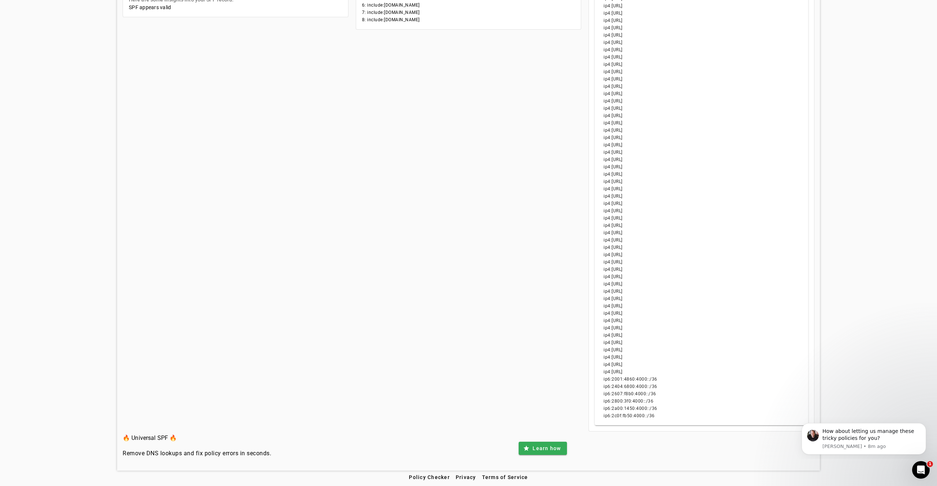
drag, startPoint x: 730, startPoint y: 238, endPoint x: 716, endPoint y: 327, distance: 90.7
click at [716, 327] on div "ip4:[URL] ip4:[URL] ip4:[URL] ip4:[URL] ip4:[URL] ip4:[URL] ip4:[URL] ip4:[URL]…" at bounding box center [701, 199] width 213 height 452
click at [716, 327] on li "ip4:[URL]" at bounding box center [701, 327] width 196 height 7
drag, startPoint x: 695, startPoint y: 229, endPoint x: 695, endPoint y: 357, distance: 128.1
click at [695, 357] on div "ip4:[URL] ip4:[URL] ip4:[URL] ip4:[URL] ip4:[URL] ip4:[URL] ip4:[URL] ip4:[URL]…" at bounding box center [701, 199] width 213 height 452
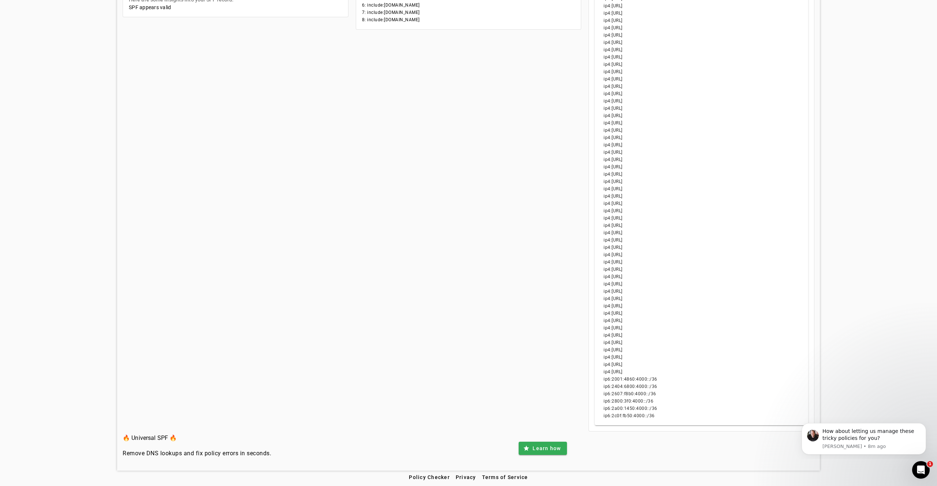
drag, startPoint x: 695, startPoint y: 357, endPoint x: 591, endPoint y: 325, distance: 109.6
click at [691, 357] on li "ip4:[URL]" at bounding box center [701, 357] width 196 height 7
click at [610, 321] on li "ip4:[URL]" at bounding box center [701, 320] width 196 height 7
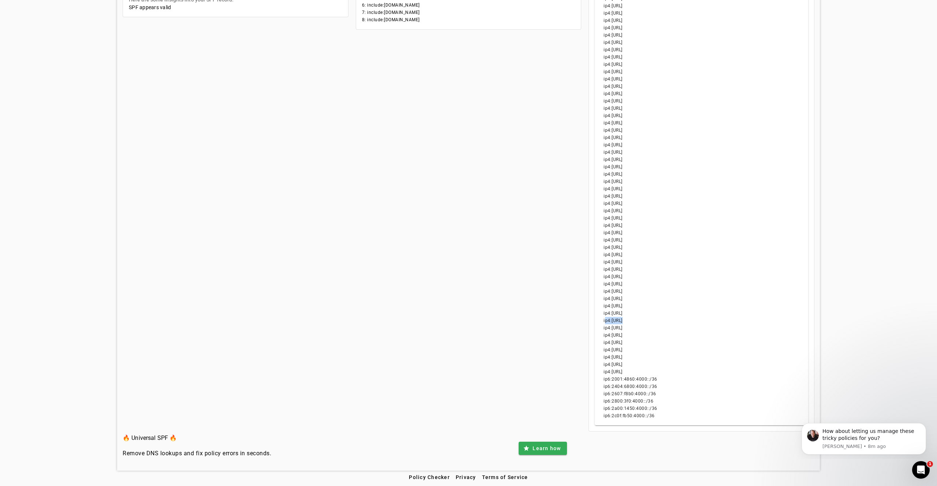
click at [610, 321] on li "ip4:[URL]" at bounding box center [701, 320] width 196 height 7
drag, startPoint x: 681, startPoint y: 378, endPoint x: 697, endPoint y: 275, distance: 104.1
click at [697, 275] on div "ip4:[URL] ip4:[URL] ip4:[URL] ip4:[URL] ip4:[URL] ip4:[URL] ip4:[URL] ip4:[URL]…" at bounding box center [701, 199] width 213 height 452
drag, startPoint x: 697, startPoint y: 275, endPoint x: 699, endPoint y: 249, distance: 26.4
click at [698, 268] on div "ip4:[URL] ip4:[URL] ip4:[URL] ip4:[URL] ip4:[URL] ip4:[URL] ip4:[URL] ip4:[URL]…" at bounding box center [701, 199] width 213 height 452
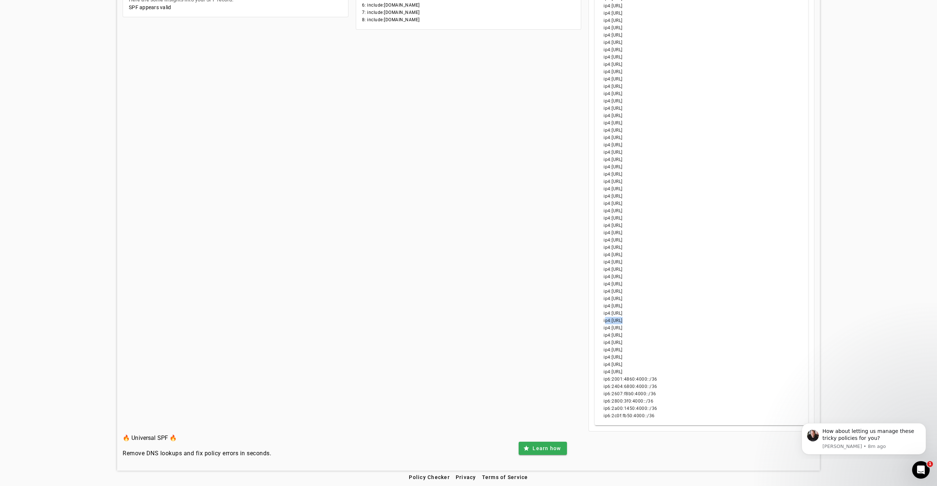
drag, startPoint x: 699, startPoint y: 218, endPoint x: 696, endPoint y: 354, distance: 135.8
click at [696, 354] on div "ip4:[URL] ip4:[URL] ip4:[URL] ip4:[URL] ip4:[URL] ip4:[URL] ip4:[URL] ip4:[URL]…" at bounding box center [701, 199] width 213 height 452
click at [696, 354] on li "ip4:[URL]" at bounding box center [701, 357] width 196 height 7
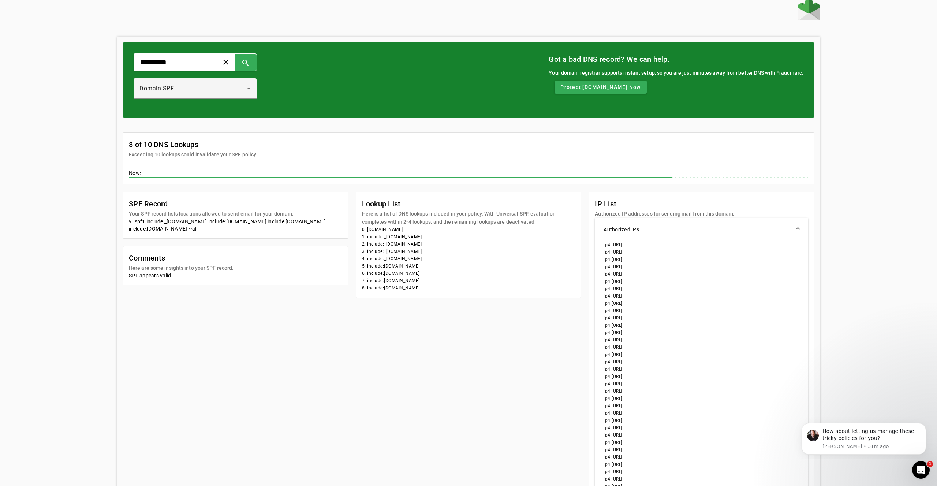
scroll to position [0, 0]
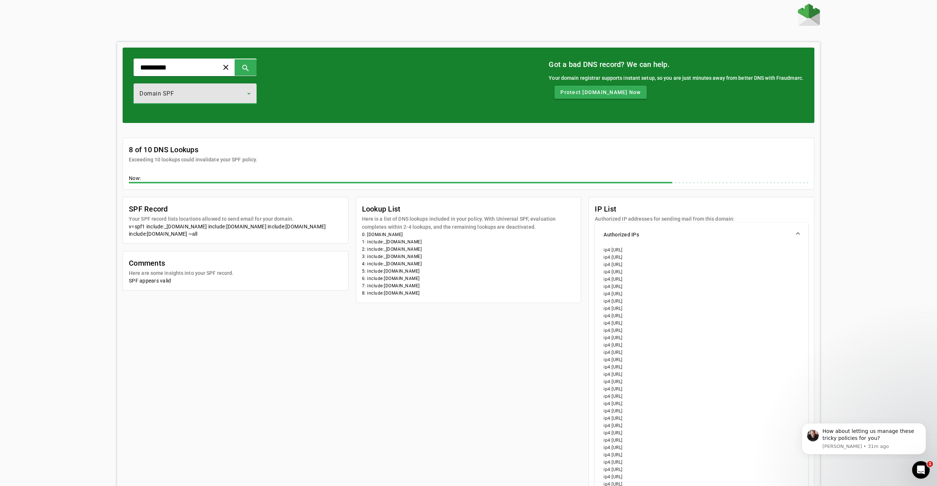
click at [195, 94] on div "Domain SPF" at bounding box center [193, 93] width 108 height 9
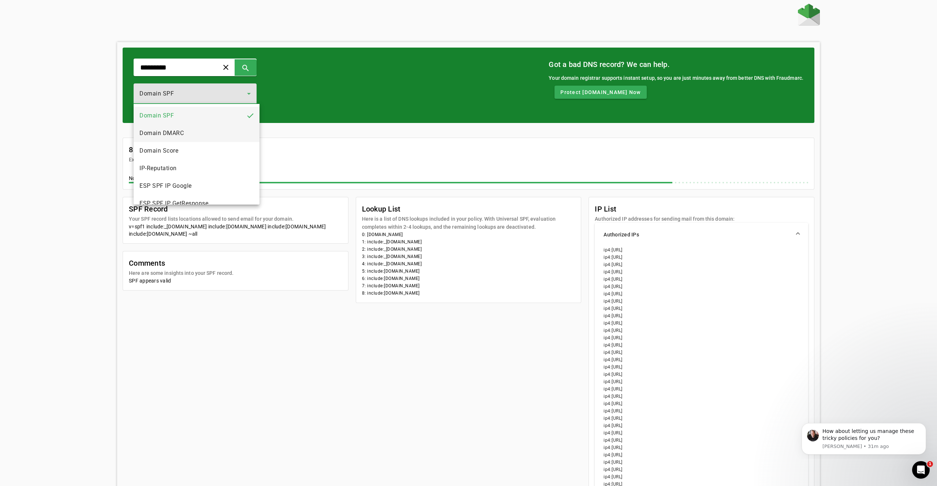
click at [199, 134] on mat-option "Domain DMARC" at bounding box center [197, 133] width 126 height 18
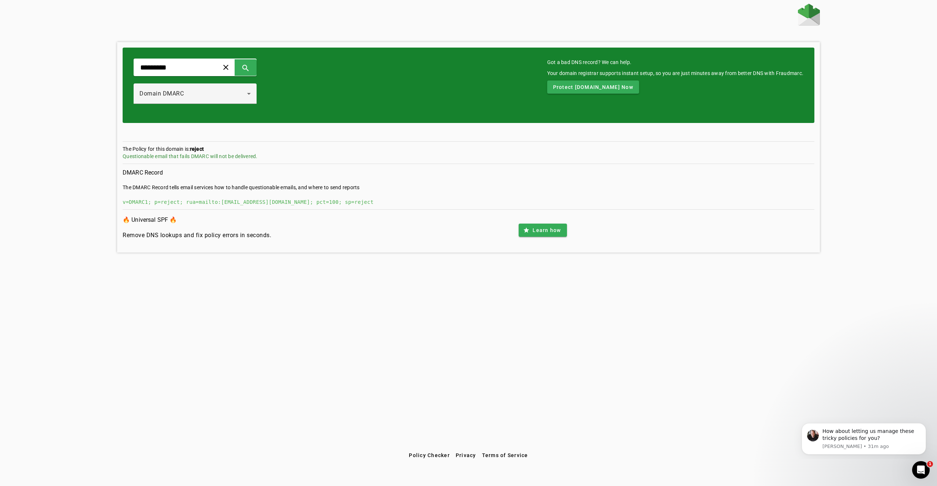
click at [399, 207] on section "DMARC Record The DMARC Record tells email services how to handle questionable e…" at bounding box center [469, 189] width 692 height 42
click at [306, 282] on div "********* clear search Domain DMARC Got a bad DNS record? We can help. Your dom…" at bounding box center [468, 226] width 937 height 445
